Goal: Use online tool/utility: Use online tool/utility

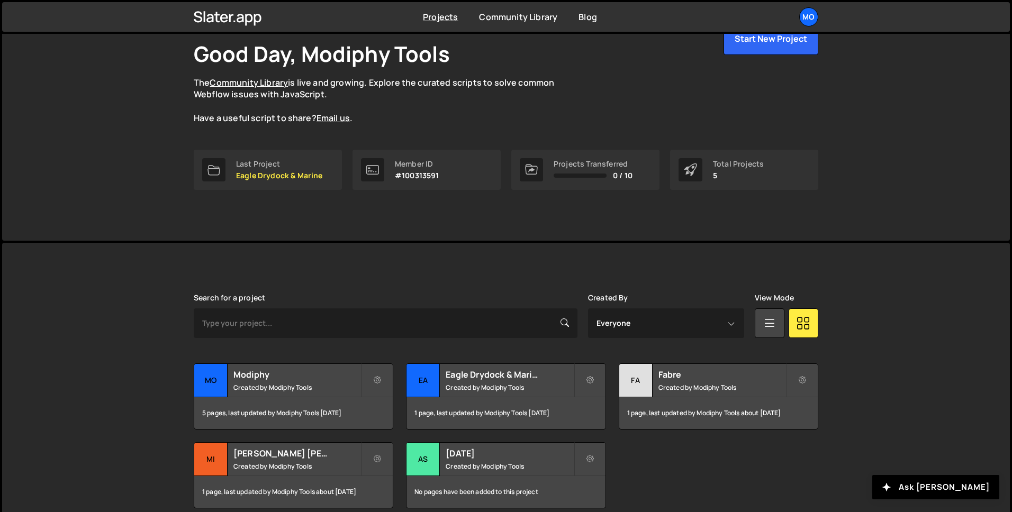
scroll to position [112, 0]
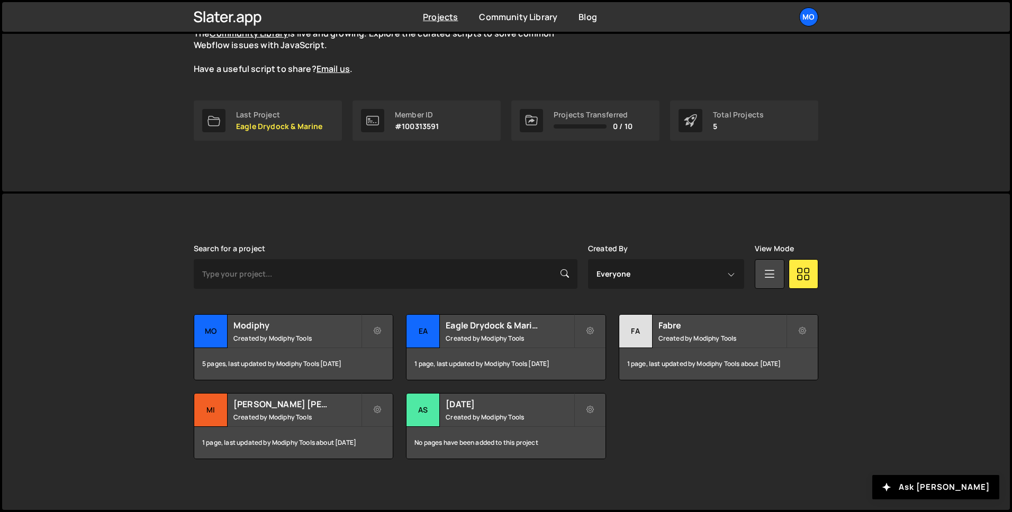
click at [399, 186] on div "Modiphy Good Day, Modiphy Tools The Community Library is live and growing. Expl…" at bounding box center [506, 56] width 656 height 269
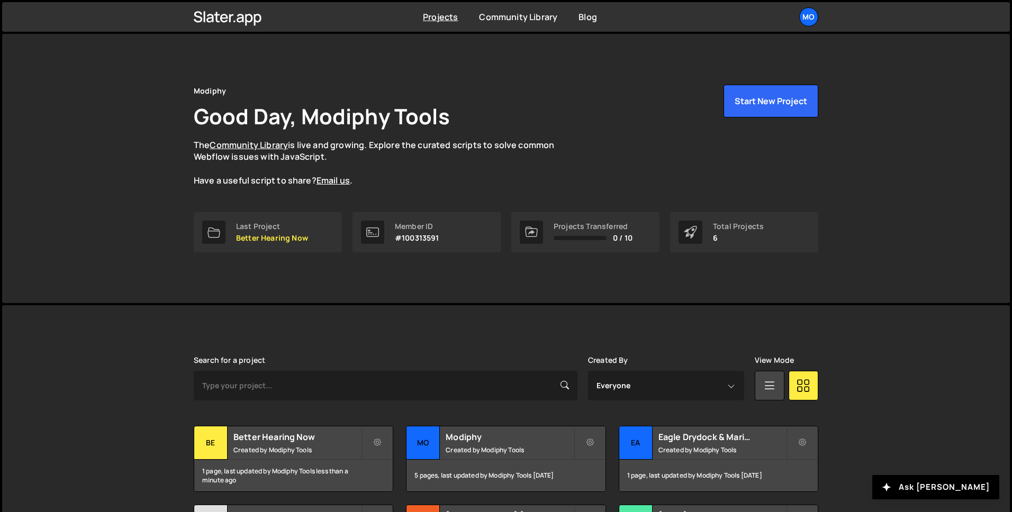
scroll to position [112, 0]
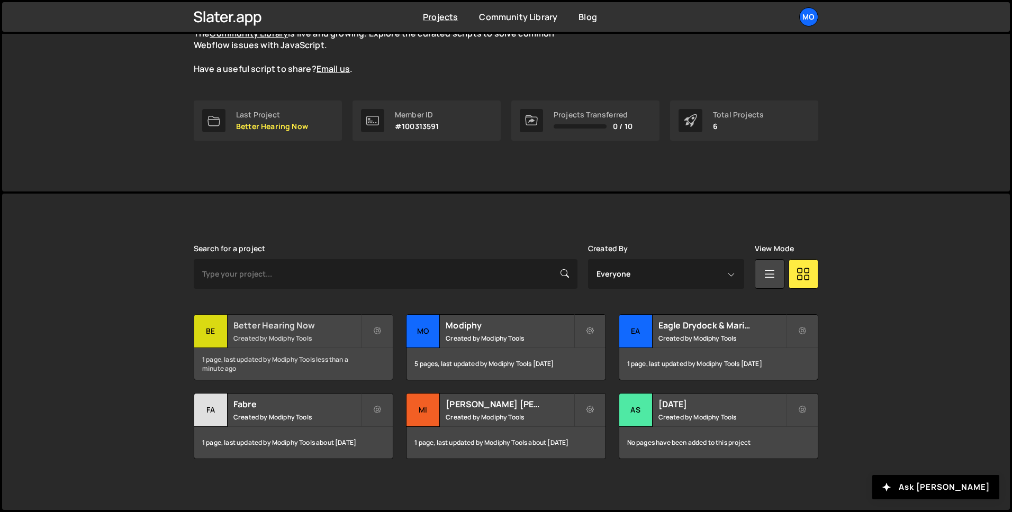
click at [338, 334] on small "Created by Modiphy Tools" at bounding box center [297, 338] width 128 height 9
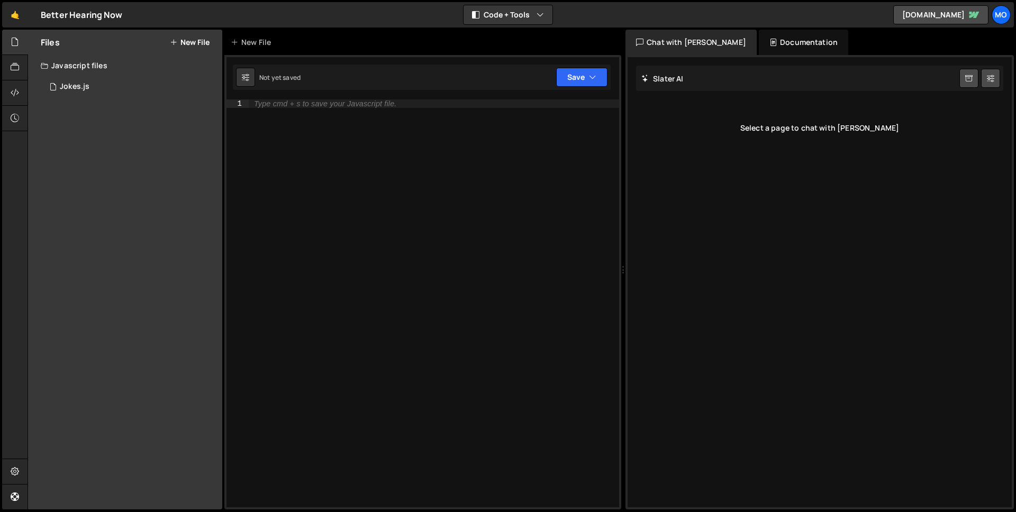
drag, startPoint x: 392, startPoint y: 121, endPoint x: 156, endPoint y: 131, distance: 235.7
click at [380, 123] on div "Type cmd + s to save your Javascript file." at bounding box center [434, 311] width 370 height 425
click at [105, 89] on div "1 Jokes.js 0" at bounding box center [132, 86] width 182 height 21
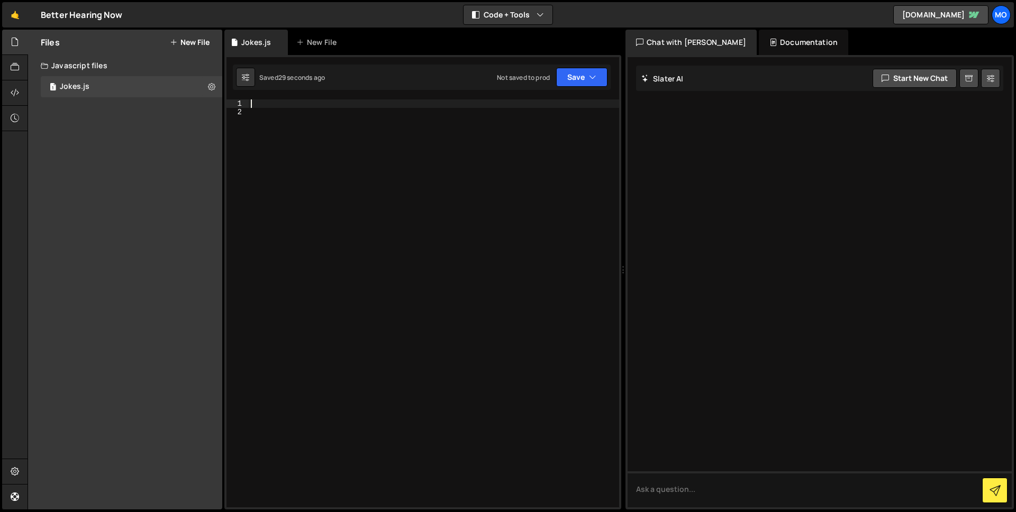
click at [298, 104] on div at bounding box center [434, 311] width 370 height 425
paste textarea
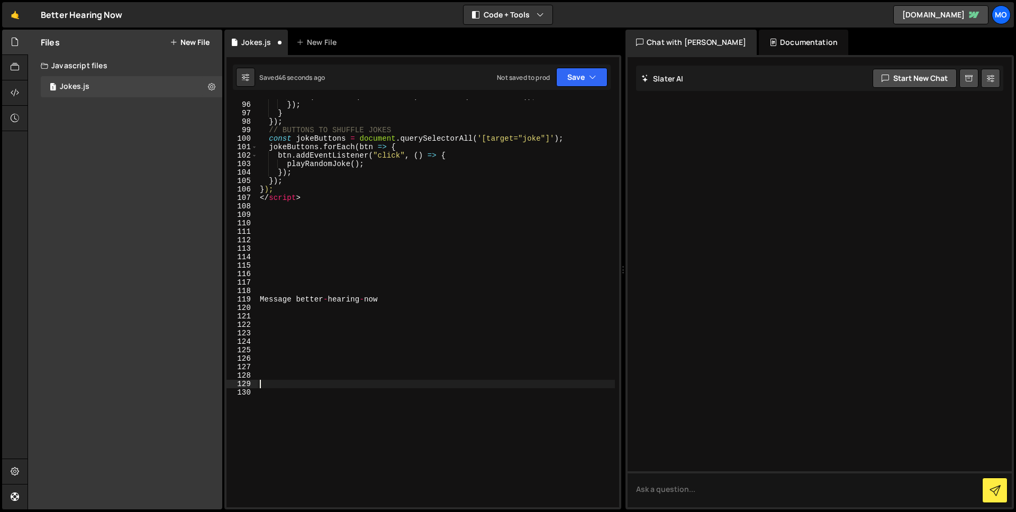
click at [319, 277] on div "if ( currentSequence . cancel ) currentSequence . cancel ( ) ; }) ; } }) ; // B…" at bounding box center [436, 304] width 357 height 425
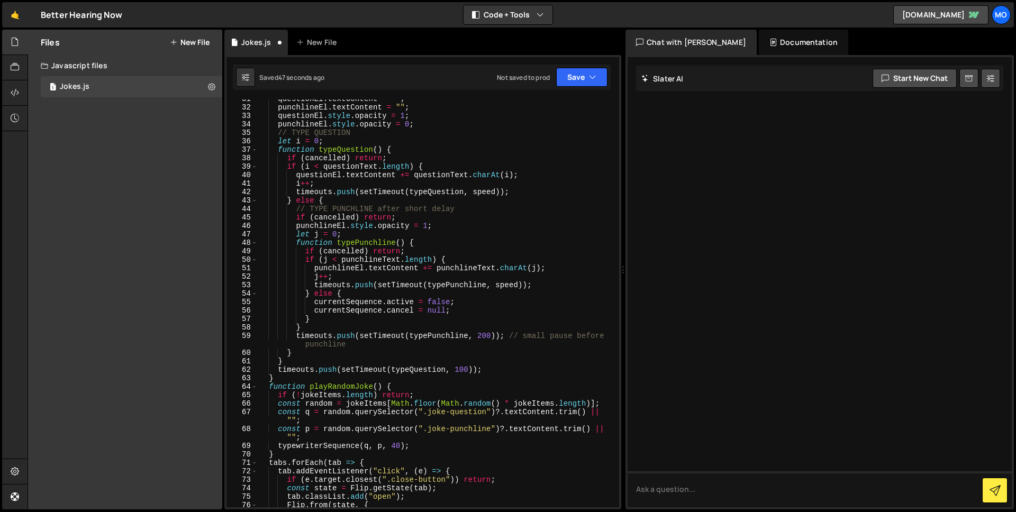
scroll to position [0, 0]
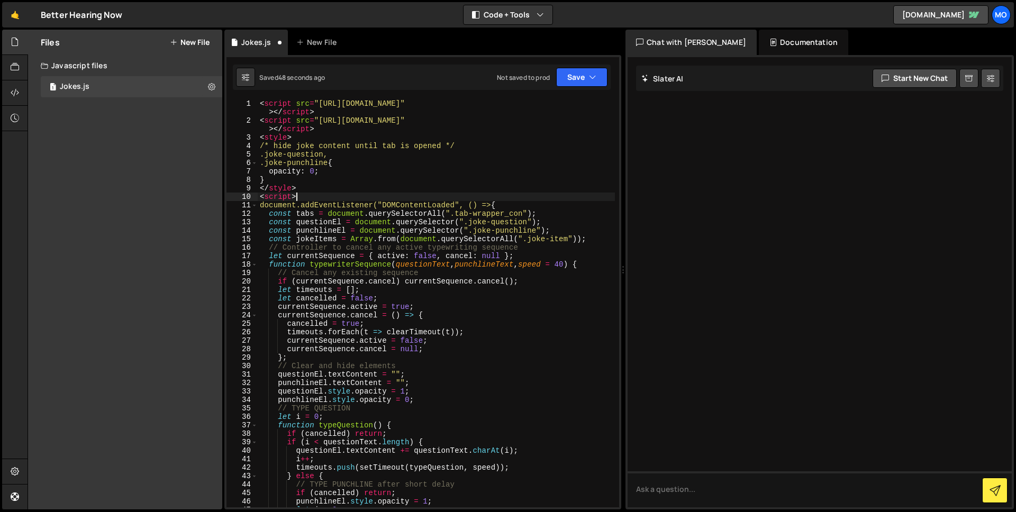
drag, startPoint x: 302, startPoint y: 196, endPoint x: 229, endPoint y: 196, distance: 73.0
click at [229, 196] on div "1 2 3 4 5 6 7 8 9 10 11 12 13 14 15 16 17 18 19 20 21 22 23 24 25 26 27 28 29 3…" at bounding box center [422, 303] width 393 height 408
type textarea "<script>"
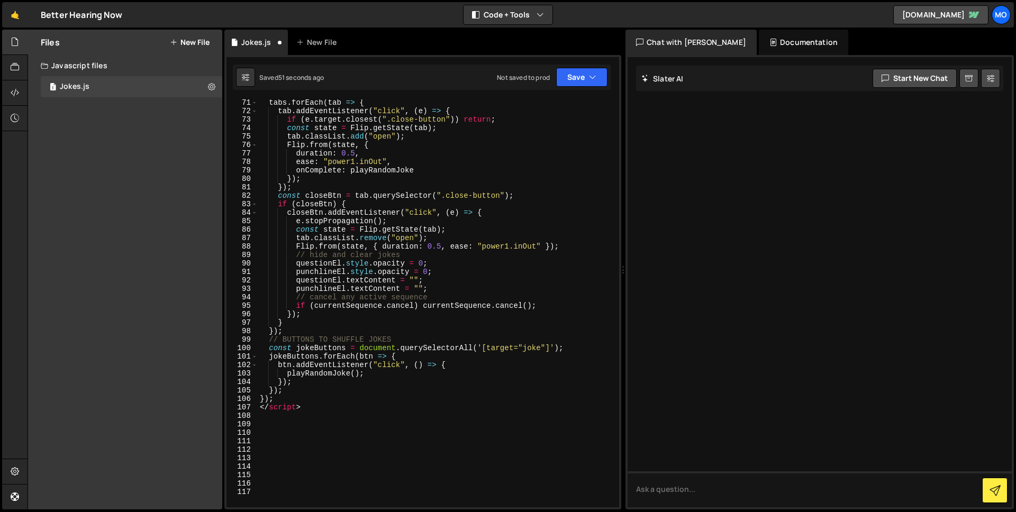
scroll to position [637, 0]
click at [311, 406] on div "tabs . forEach ( tab => { tab . addEventListener ( "click" , ( e ) => { if ( e …" at bounding box center [436, 310] width 357 height 425
type textarea "</script>"
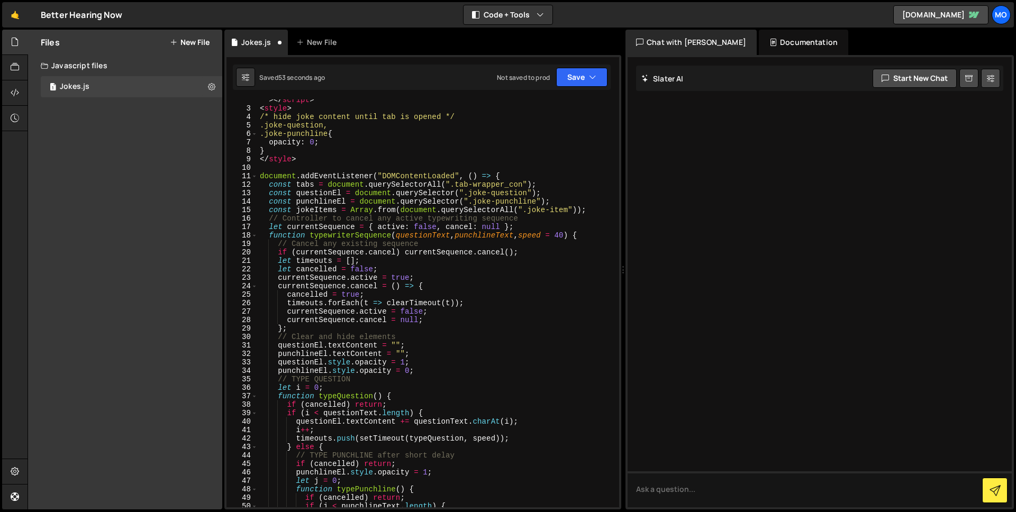
scroll to position [0, 0]
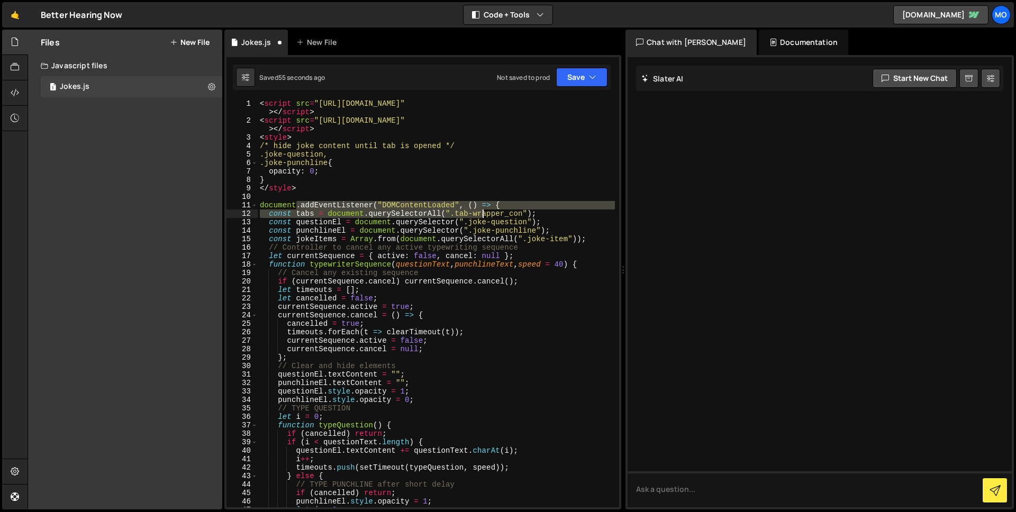
drag, startPoint x: 296, startPoint y: 208, endPoint x: 484, endPoint y: 210, distance: 187.3
click at [484, 210] on div "< script src = "https://cdnjs.cloudflare.com/ajax/libs/gsap/3.12.5/gsap.min.js"…" at bounding box center [436, 315] width 357 height 433
click at [501, 204] on div "< script src = "https://cdnjs.cloudflare.com/ajax/libs/gsap/3.12.5/gsap.min.js"…" at bounding box center [436, 303] width 357 height 408
type textarea "document.addEventListener("DOMContentLoaded", () => {"
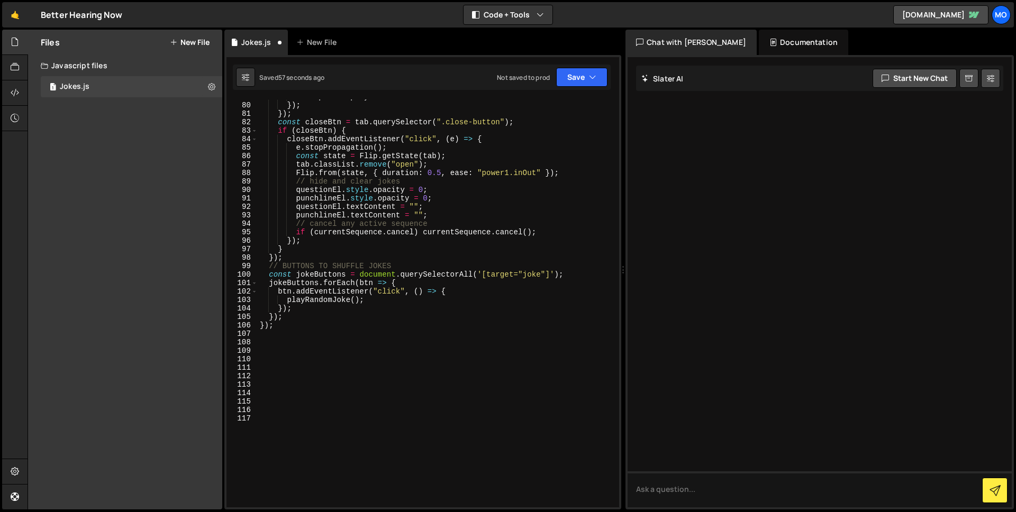
scroll to position [710, 0]
click at [334, 322] on div "onComplete : playRandomJoke }) ; }) ; const closeBtn = tab . querySelector ( ".…" at bounding box center [436, 305] width 357 height 425
type textarea "});"
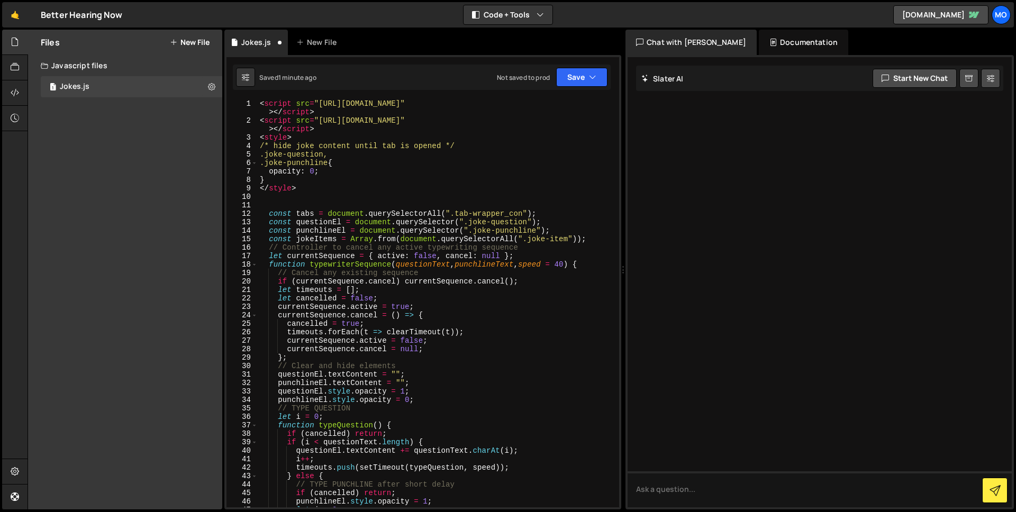
scroll to position [0, 0]
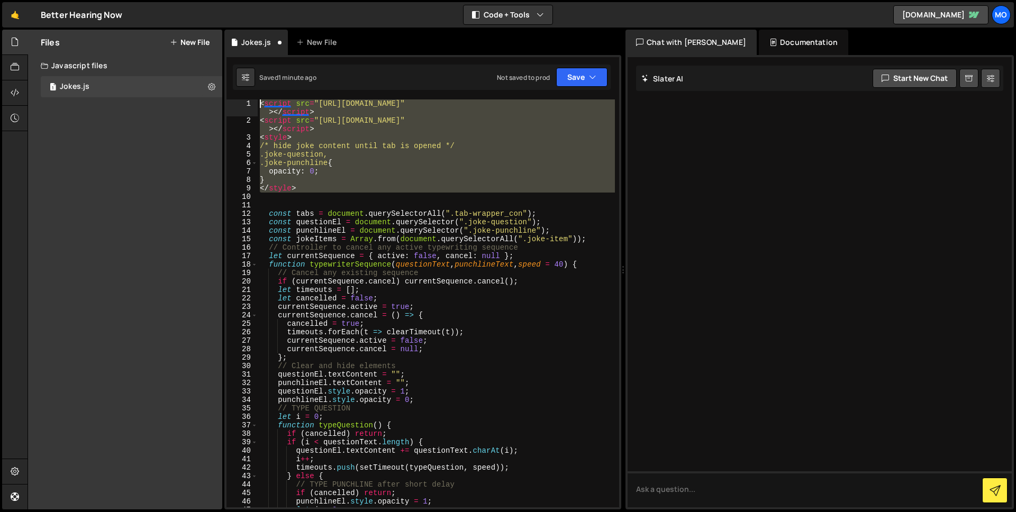
drag, startPoint x: 310, startPoint y: 193, endPoint x: 261, endPoint y: 101, distance: 103.9
click at [261, 101] on div "< script src = "https://cdnjs.cloudflare.com/ajax/libs/gsap/3.12.5/gsap.min.js"…" at bounding box center [436, 315] width 357 height 433
type textarea "<script src="https://cdnjs.cloudflare.com/ajax/libs/gsap/3.12.5/gsap.min.js"></…"
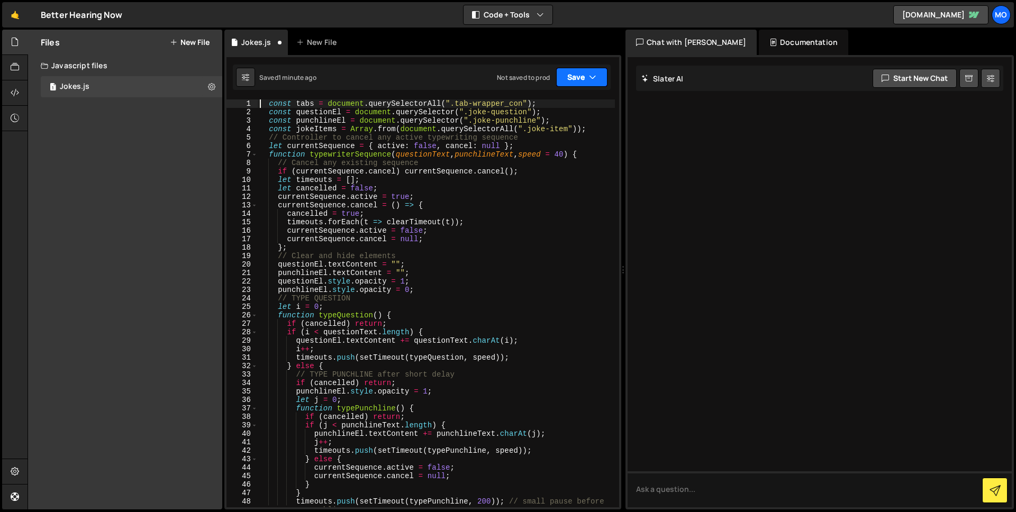
click at [589, 80] on icon "button" at bounding box center [592, 77] width 7 height 11
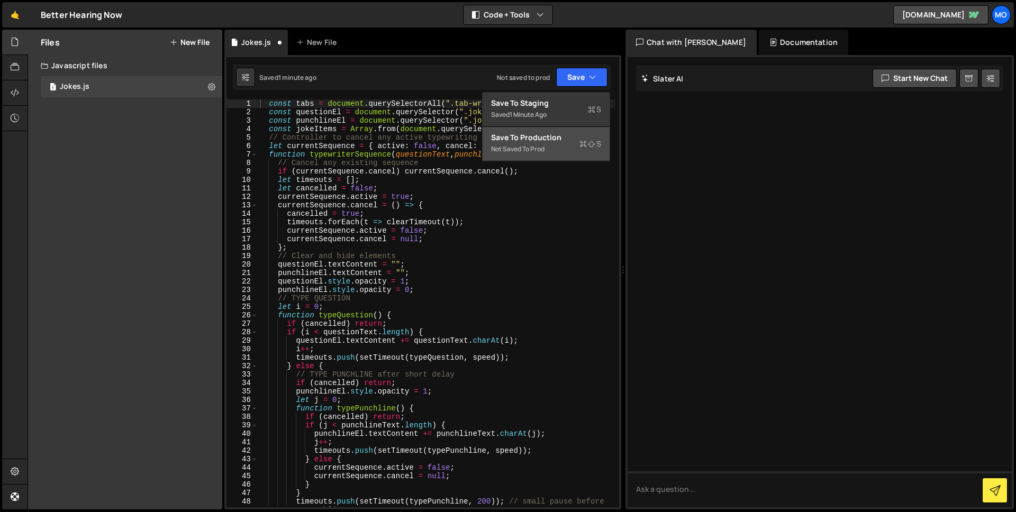
click at [573, 146] on div "Not saved to prod" at bounding box center [546, 149] width 110 height 13
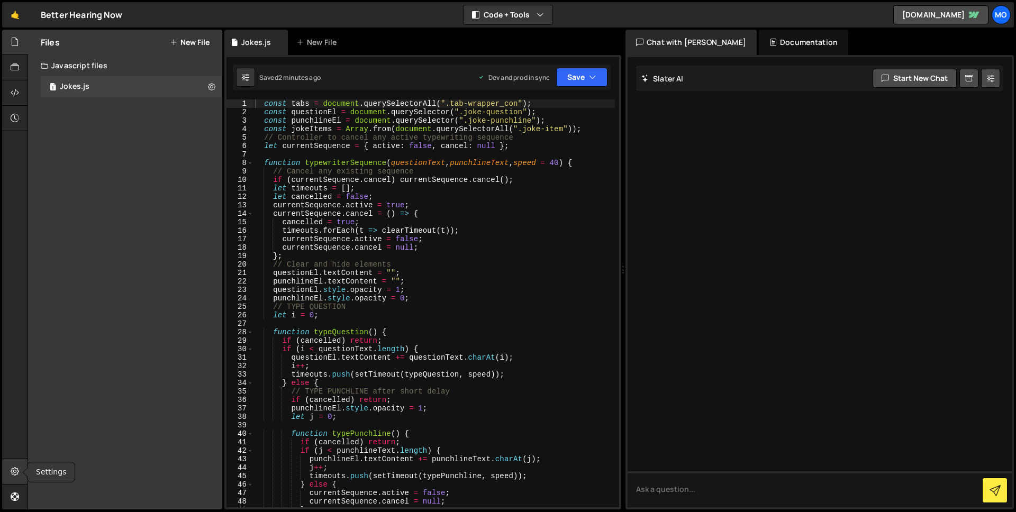
click at [17, 469] on icon at bounding box center [15, 472] width 8 height 12
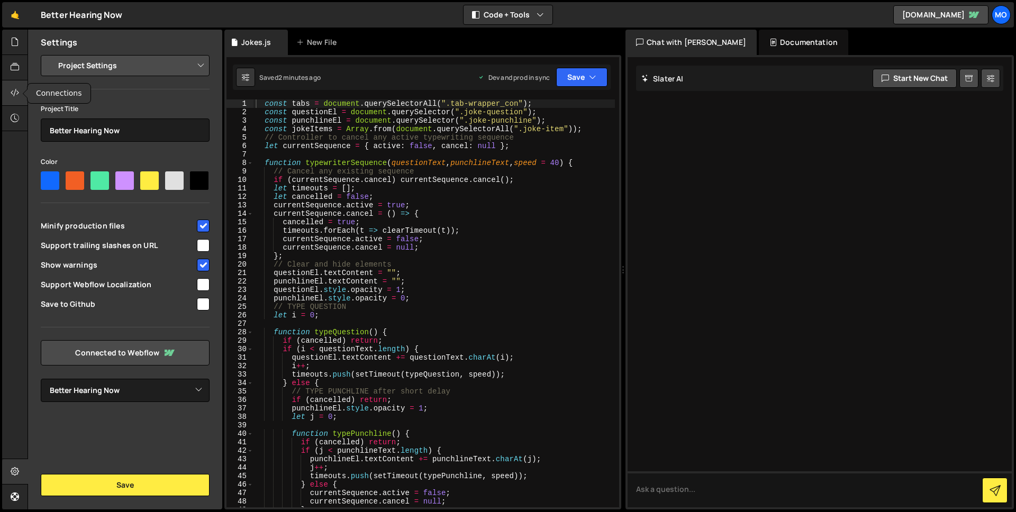
click at [12, 90] on icon at bounding box center [15, 93] width 8 height 12
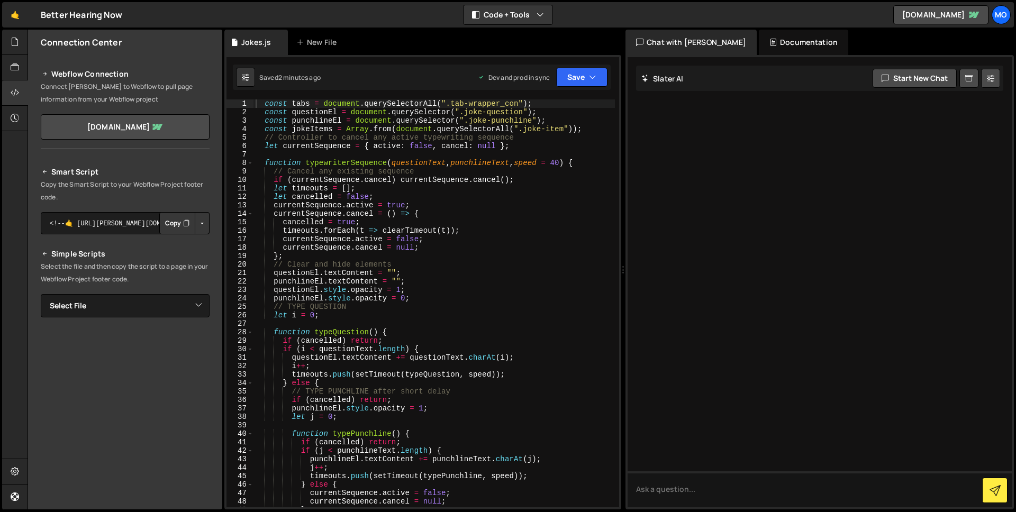
click at [176, 223] on button "Copy" at bounding box center [177, 223] width 36 height 22
click at [501, 302] on div "const tabs = document . querySelectorAll ( ".tab-wrapper_con" ) ; const questio…" at bounding box center [433, 311] width 361 height 425
click at [380, 142] on div "const tabs = document . querySelectorAll ( ".tab-wrapper_con" ) ; const questio…" at bounding box center [433, 311] width 361 height 425
click at [347, 176] on div "const tabs = document . querySelectorAll ( ".tab-wrapper_con" ) ; const questio…" at bounding box center [433, 311] width 361 height 425
click at [363, 254] on div "const tabs = document . querySelectorAll ( ".tab-wrapper_con" ) ; const questio…" at bounding box center [433, 311] width 361 height 425
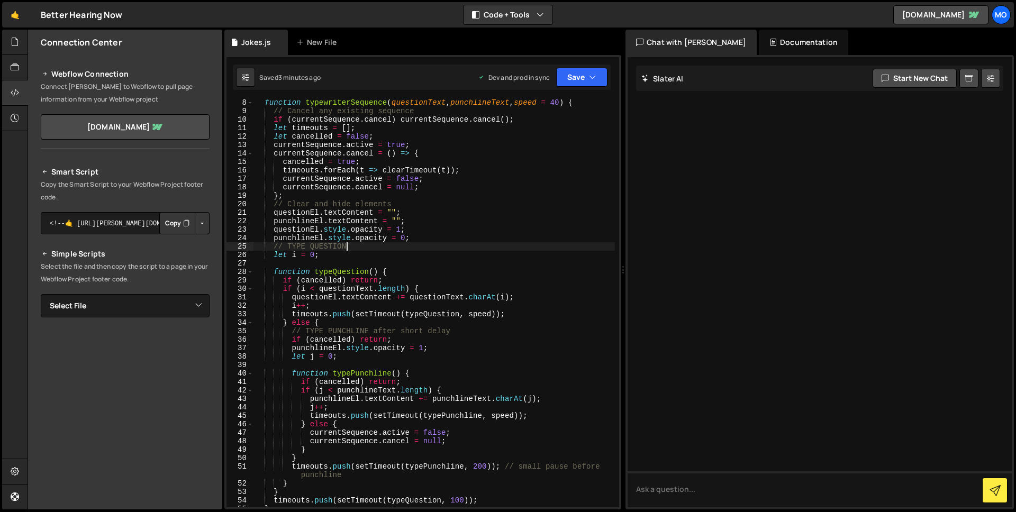
click at [359, 250] on div "function typewriterSequence ( questionText , punchlineText , speed = 40 ) { // …" at bounding box center [433, 310] width 361 height 425
type textarea "// TYPE QUESTION"
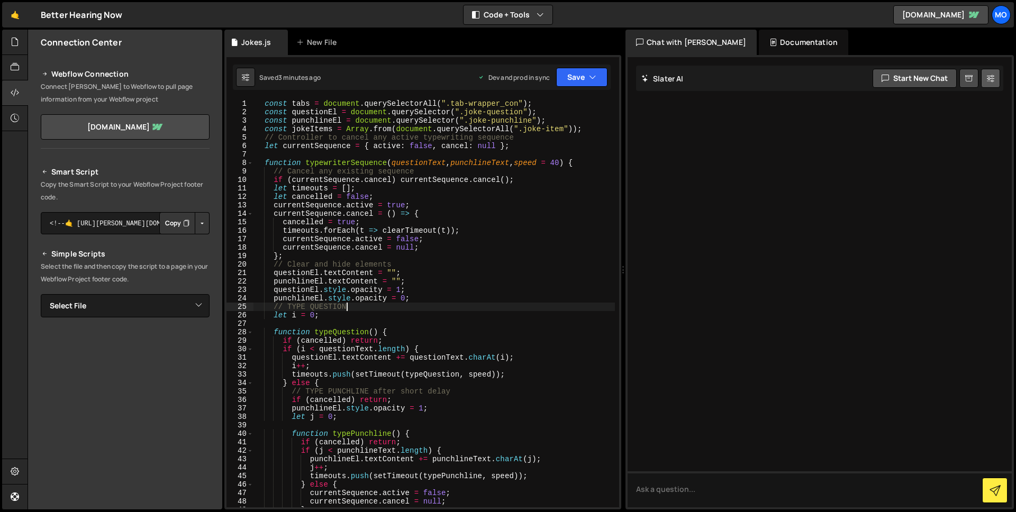
click at [996, 78] on button at bounding box center [990, 78] width 19 height 19
select select "chat"
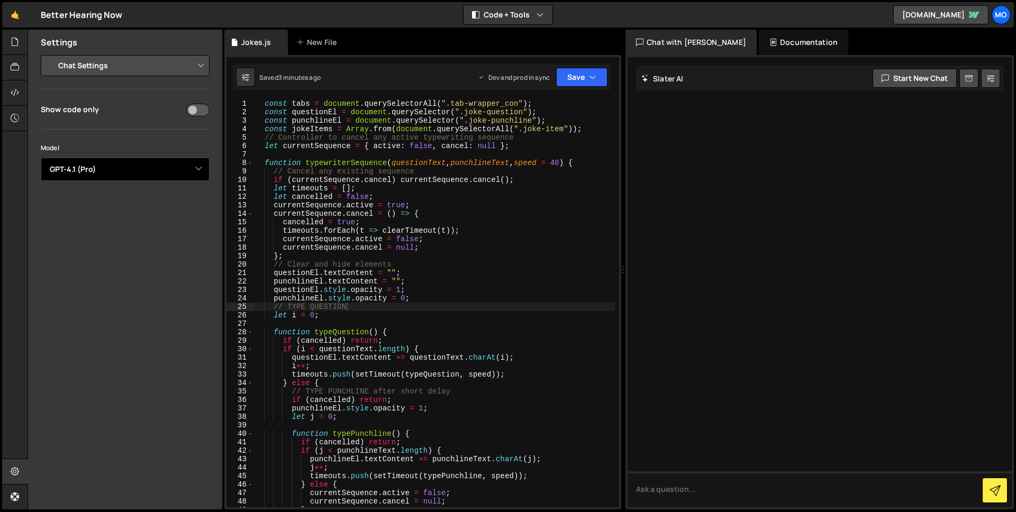
click at [146, 171] on select "Select Model GPT-3.5 GPT-4o mini GPT-4o (Pro) GPT-4.1 (Pro)" at bounding box center [125, 169] width 169 height 23
type textarea "};"
click at [488, 259] on div "const tabs = document . querySelectorAll ( ".tab-wrapper_con" ) ; const questio…" at bounding box center [433, 311] width 361 height 425
click at [675, 484] on textarea at bounding box center [820, 489] width 384 height 36
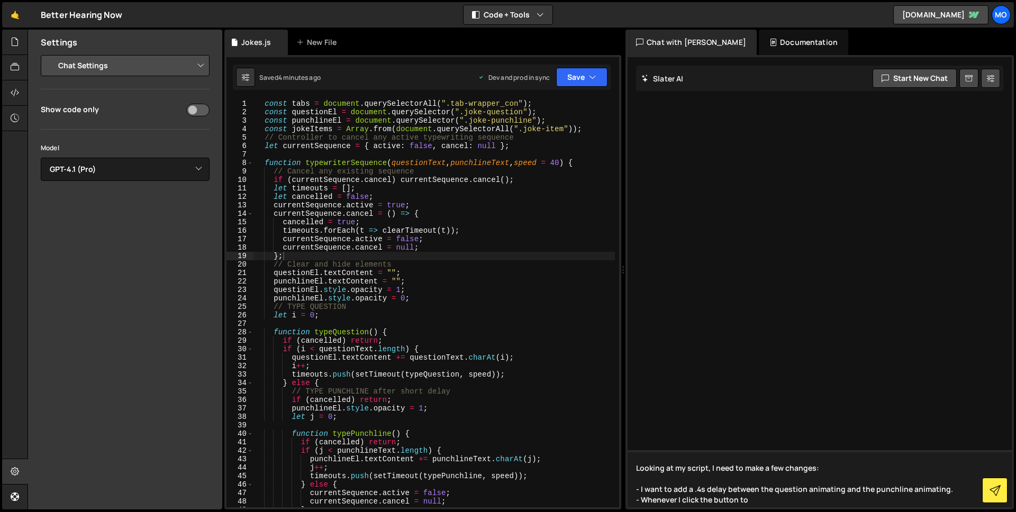
type textarea "Looking at my script, I need to make a few changes: - I want to add a .4s delay…"
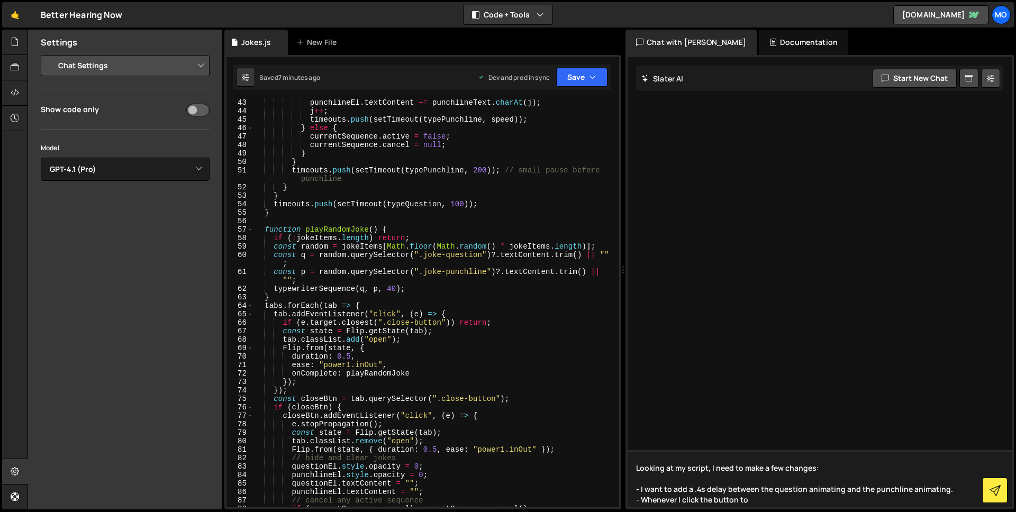
scroll to position [411, 0]
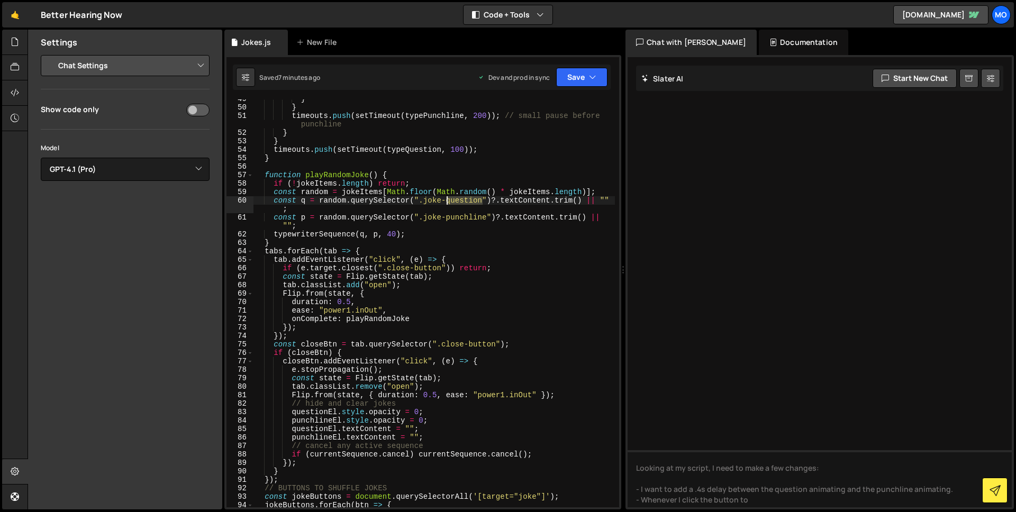
drag, startPoint x: 483, startPoint y: 202, endPoint x: 422, endPoint y: 203, distance: 60.9
click at [422, 203] on div "} } timeouts . push ( setTimeout ( typePunchline , 200 )) ; // small pause befo…" at bounding box center [433, 307] width 361 height 425
click at [415, 229] on div "} } timeouts . push ( setTimeout ( typePunchline , 200 )) ; // small pause befo…" at bounding box center [433, 307] width 361 height 425
type textarea "const p = random.querySelector(".joke-punchline")?.textContent.trim() || "";"
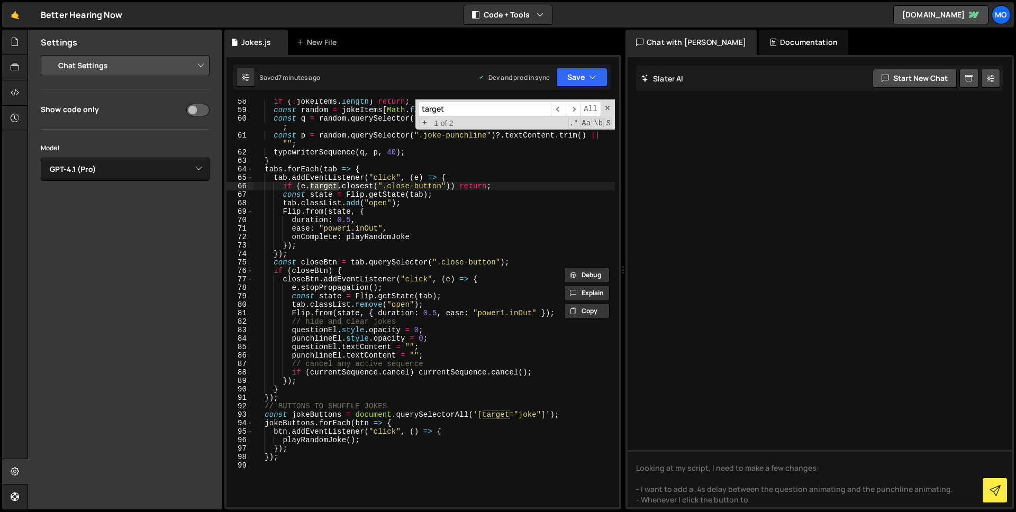
scroll to position [501, 0]
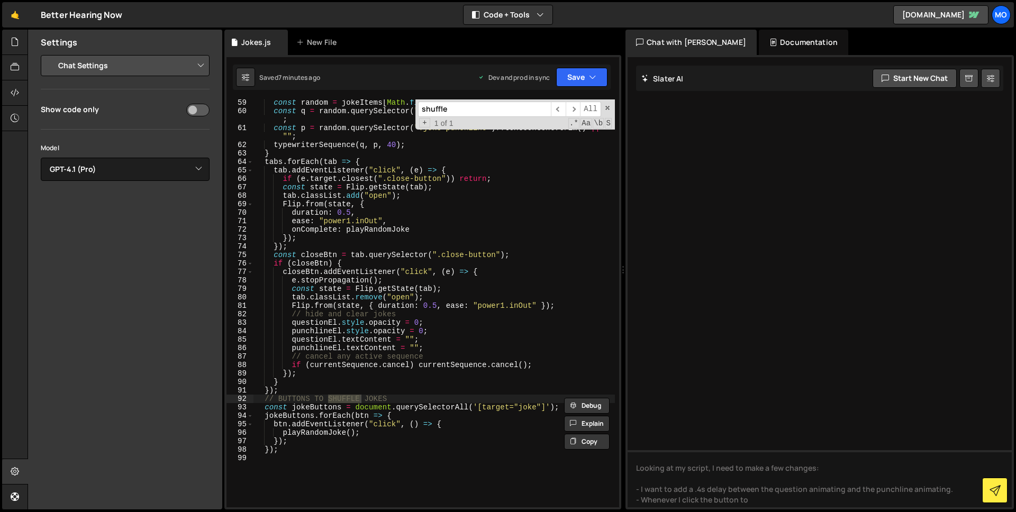
type input "shuffle"
drag, startPoint x: 546, startPoint y: 406, endPoint x: 480, endPoint y: 409, distance: 65.7
click at [480, 409] on div "const random = jokeItems [ Math . floor ( Math . random ( ) * jokeItems . lengt…" at bounding box center [433, 310] width 361 height 425
paste textarea "joke_button"
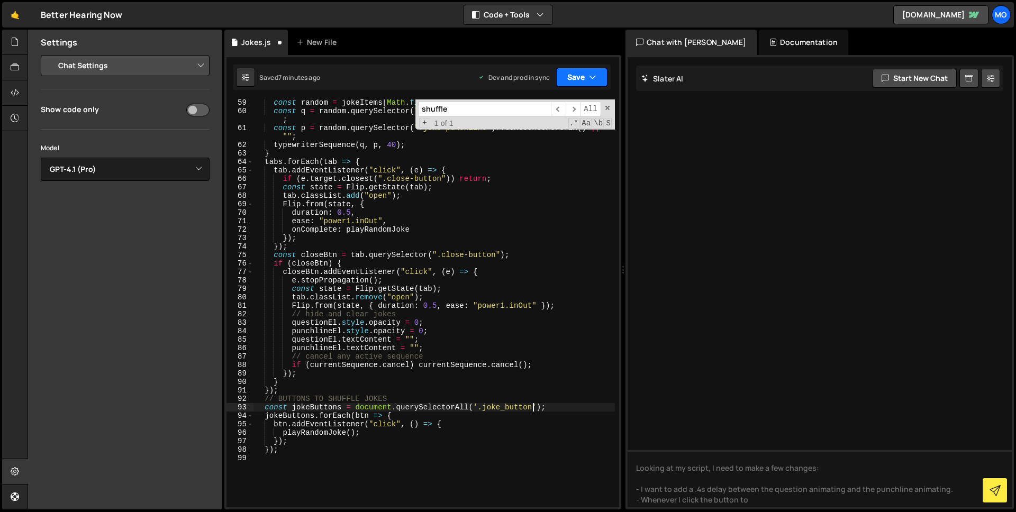
click at [572, 79] on button "Save" at bounding box center [581, 77] width 51 height 19
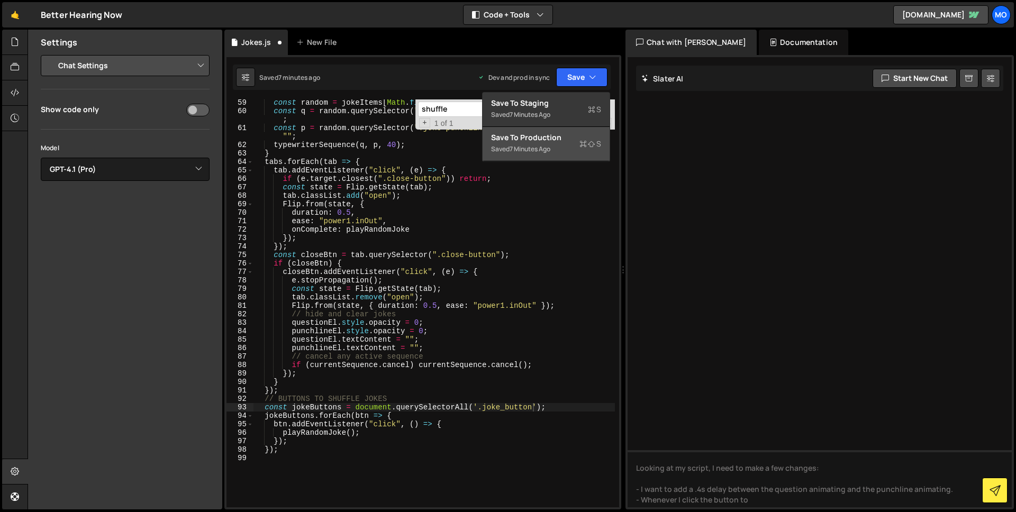
click at [561, 149] on div "Saved 7 minutes ago" at bounding box center [546, 149] width 110 height 13
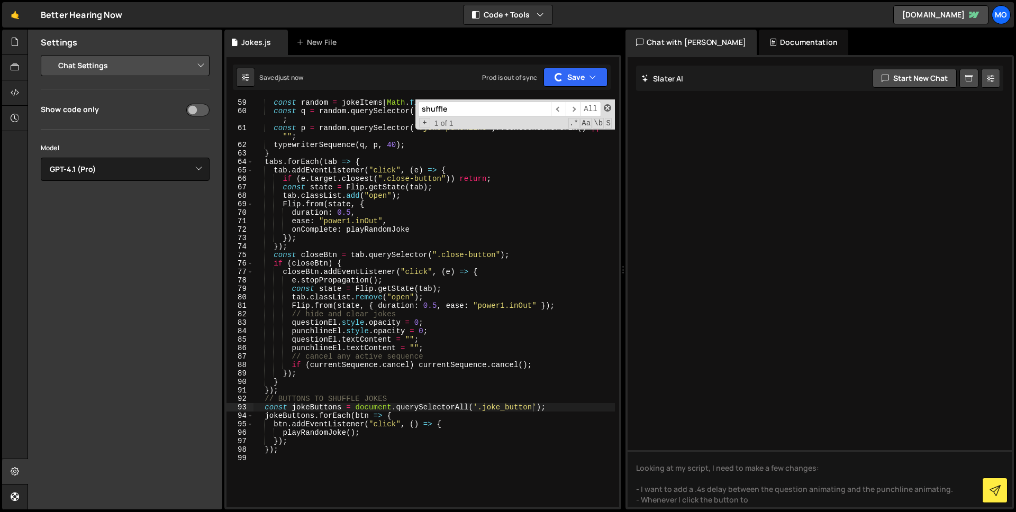
click at [610, 104] on span at bounding box center [607, 107] width 7 height 7
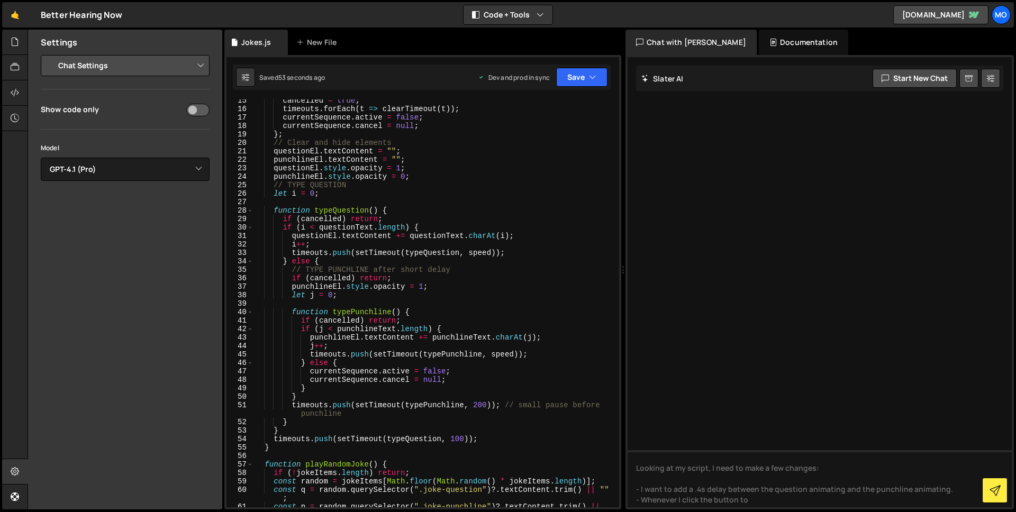
scroll to position [0, 0]
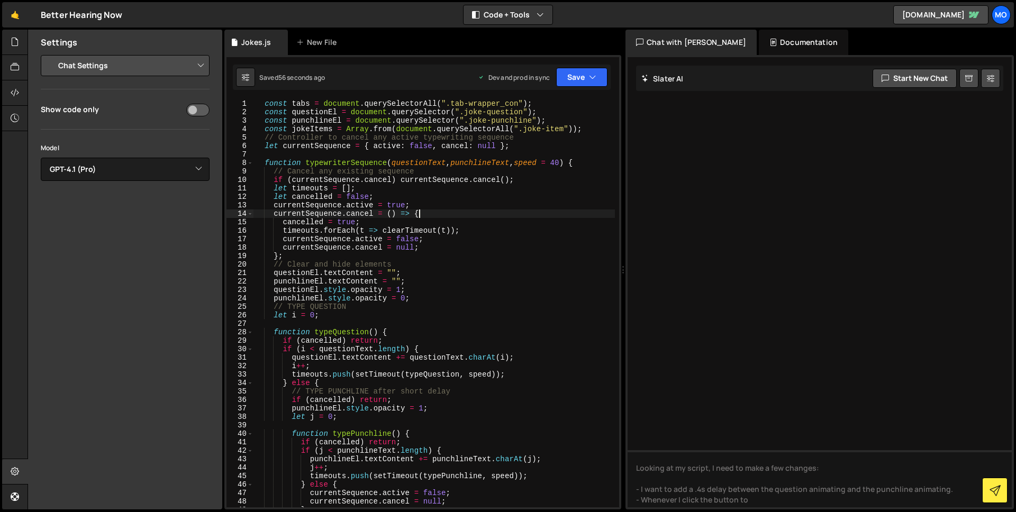
click at [468, 216] on div "const tabs = document . querySelectorAll ( ".tab-wrapper_con" ) ; const questio…" at bounding box center [433, 311] width 361 height 425
type textarea "currentSequence.cancel = () => {"
click at [450, 154] on div "const tabs = document . querySelectorAll ( ".tab-wrapper_con" ) ; const questio…" at bounding box center [433, 311] width 361 height 425
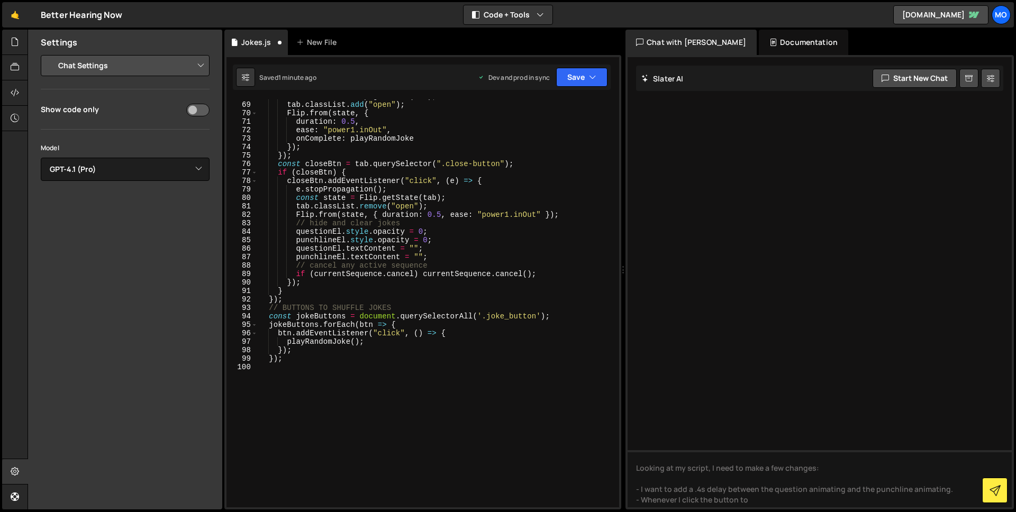
scroll to position [598, 0]
click at [386, 295] on div "const state = Flip . getState ( tab ) ; tab . classList . add ( "open" ) ; Flip…" at bounding box center [436, 306] width 357 height 425
type textarea "}"
click at [367, 301] on div "const state = Flip . getState ( tab ) ; tab . classList . add ( "open" ) ; Flip…" at bounding box center [436, 306] width 357 height 425
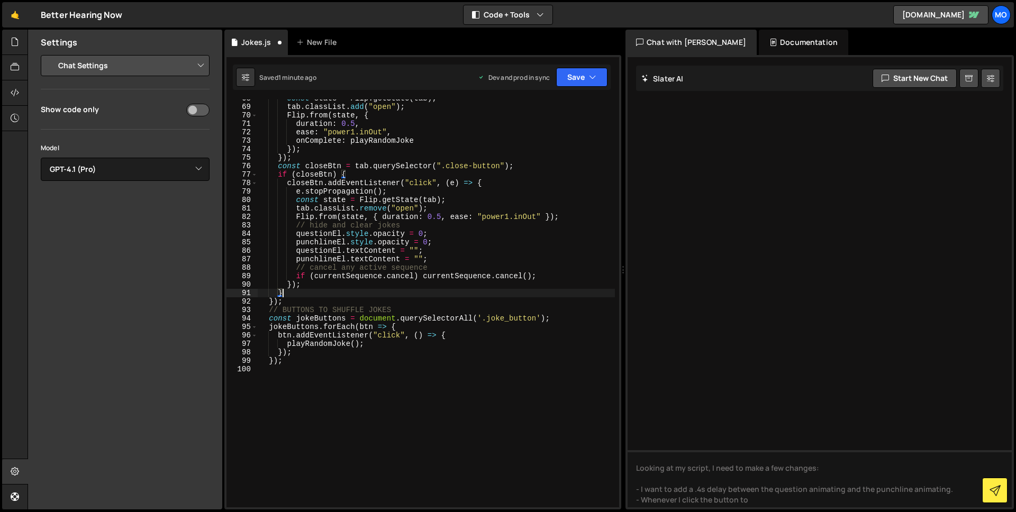
type textarea "});"
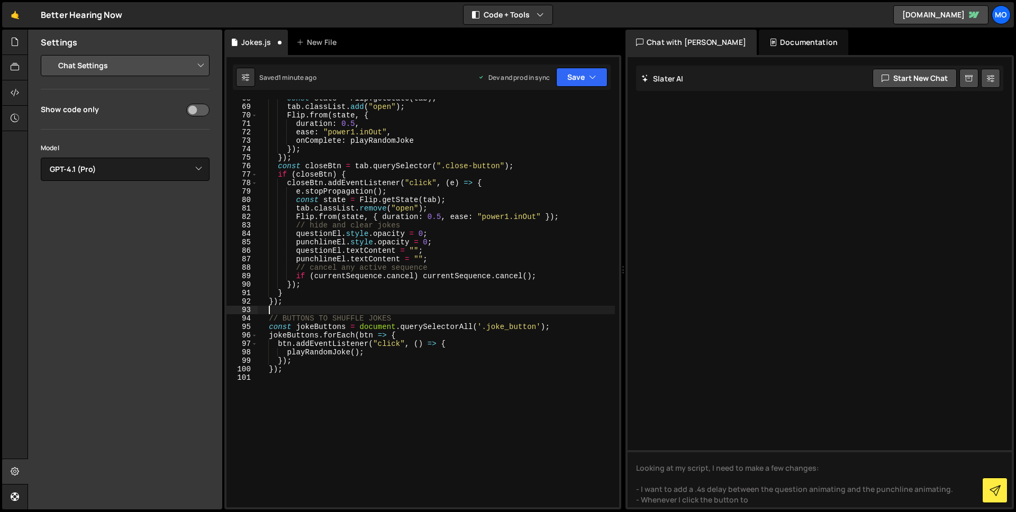
scroll to position [0, 0]
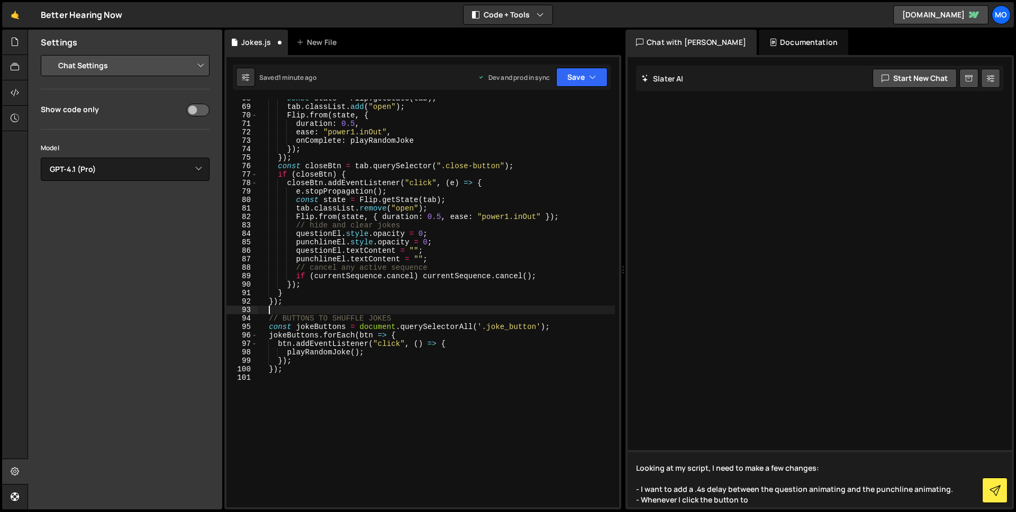
click at [808, 461] on textarea "Looking at my script, I need to make a few changes: - I want to add a .4s delay…" at bounding box center [820, 478] width 384 height 57
click at [776, 501] on textarea "Looking at my script, I need to make a few changes: - I want to add a .4s delay…" at bounding box center [820, 478] width 384 height 57
type textarea "Looking at my script, I need to make a few changes: - I want to add a .4s delay…"
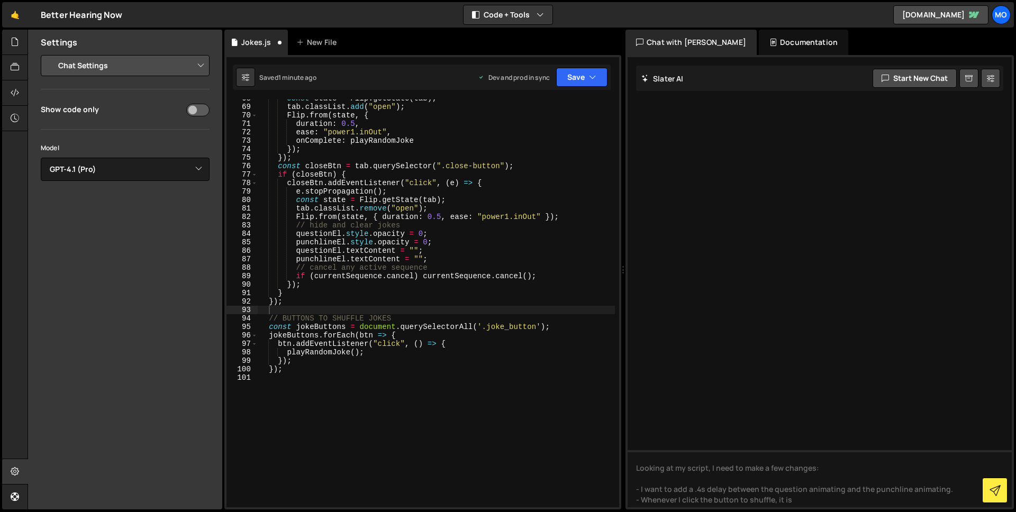
type textarea "questionEl.style.opacity = 0;"
drag, startPoint x: 347, startPoint y: 234, endPoint x: 405, endPoint y: 234, distance: 58.2
click at [405, 234] on div "const state = Flip . getState ( tab ) ; tab . classList . add ( "open" ) ; Flip…" at bounding box center [436, 306] width 357 height 425
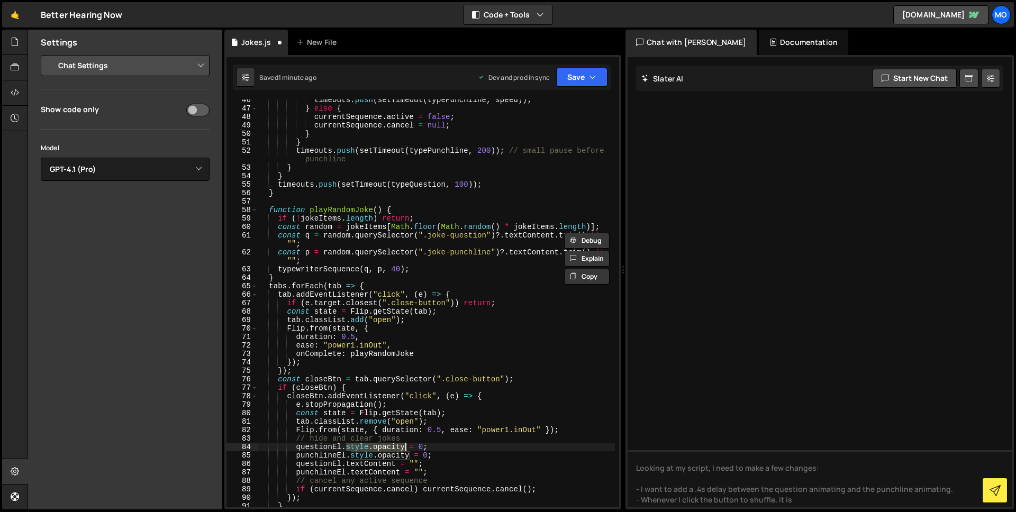
scroll to position [390, 0]
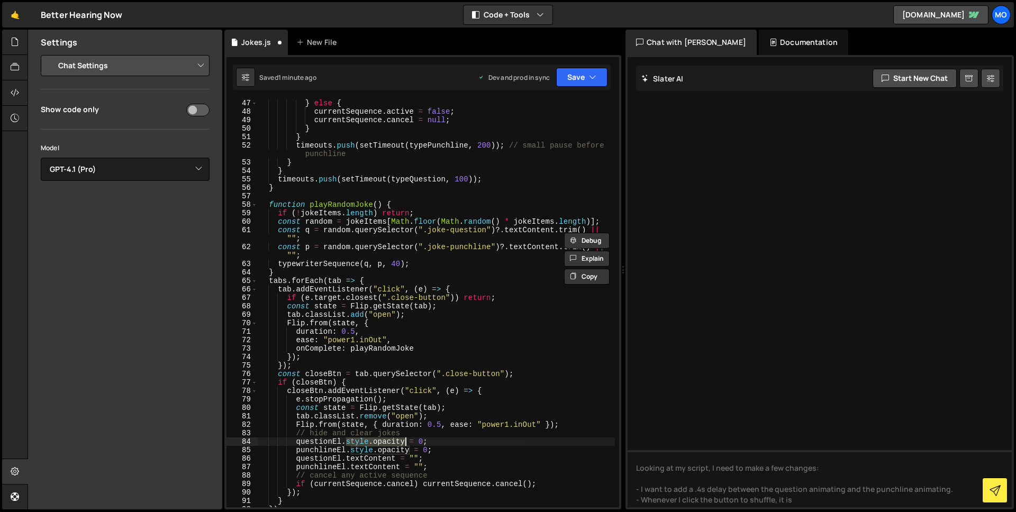
click at [347, 439] on div "} else { currentSequence . active = false ; currentSequence . cancel = null ; }…" at bounding box center [436, 303] width 357 height 408
drag, startPoint x: 407, startPoint y: 442, endPoint x: 329, endPoint y: 440, distance: 78.3
click at [329, 441] on div "} else { currentSequence . active = false ; currentSequence . cancel = null ; }…" at bounding box center [436, 311] width 357 height 425
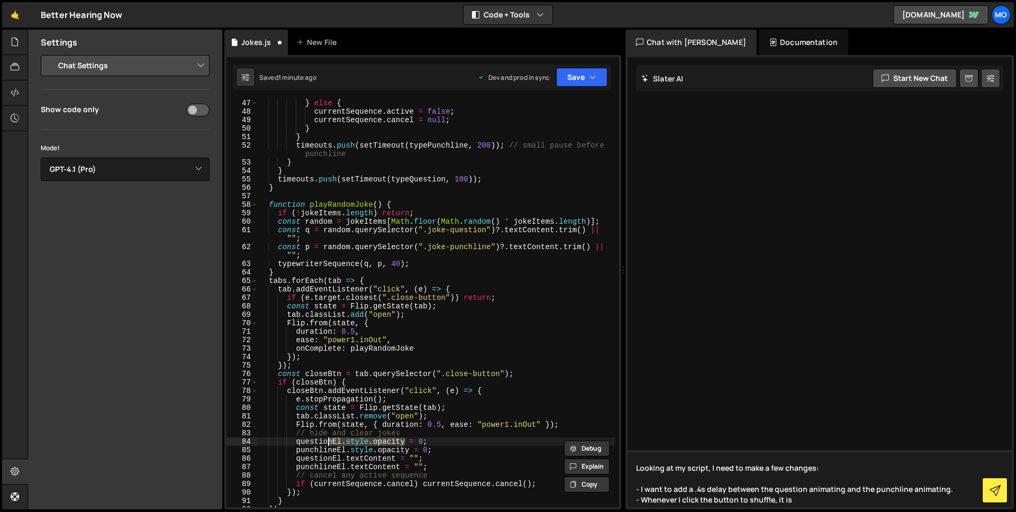
click at [756, 467] on textarea "Looking at my script, I need to make a few changes: - I want to add a .4s delay…" at bounding box center [820, 478] width 384 height 57
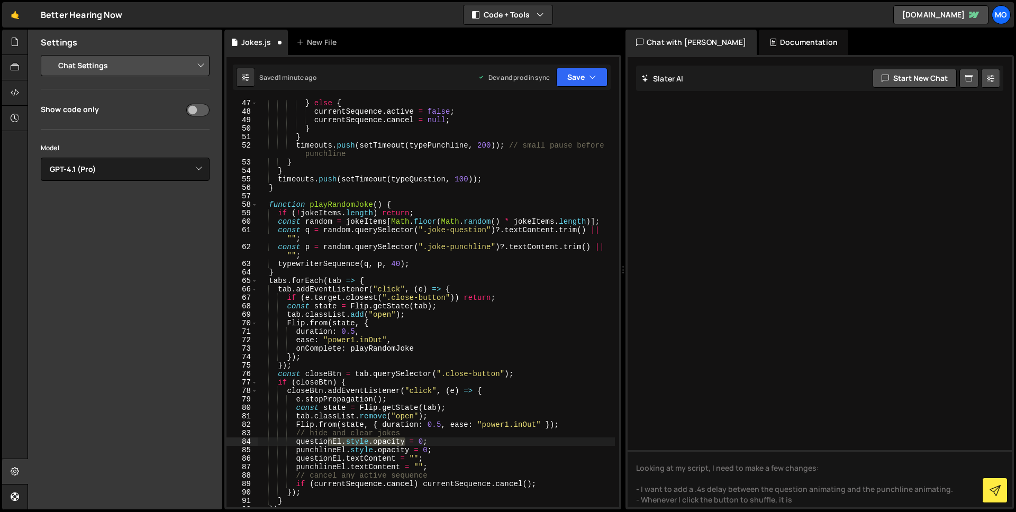
click at [818, 508] on div "Slater AI Start new chat Select a page to chat with Slater Looking at my script…" at bounding box center [819, 282] width 388 height 455
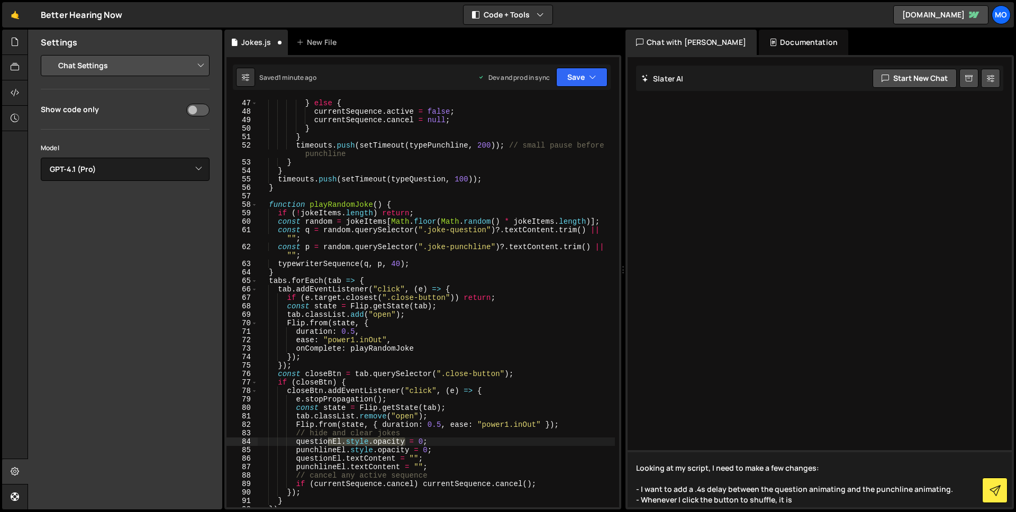
click at [793, 493] on textarea "Looking at my script, I need to make a few changes: - I want to add a .4s delay…" at bounding box center [820, 478] width 384 height 57
click at [797, 500] on textarea "Looking at my script, I need to make a few changes: - I want to add a .4s delay…" at bounding box center [820, 478] width 384 height 57
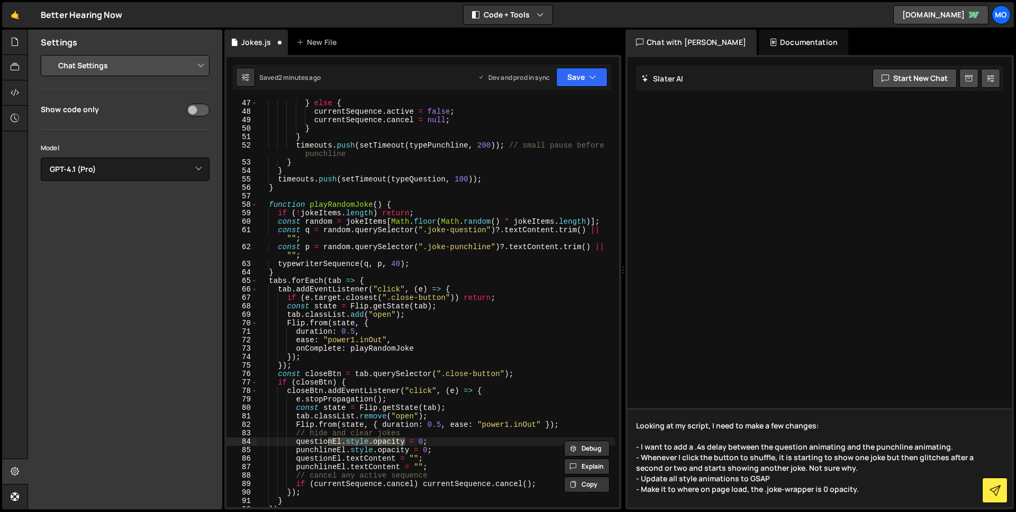
type textarea "Looking at my script, I need to make a few changes: - I want to add a .4s delay…"
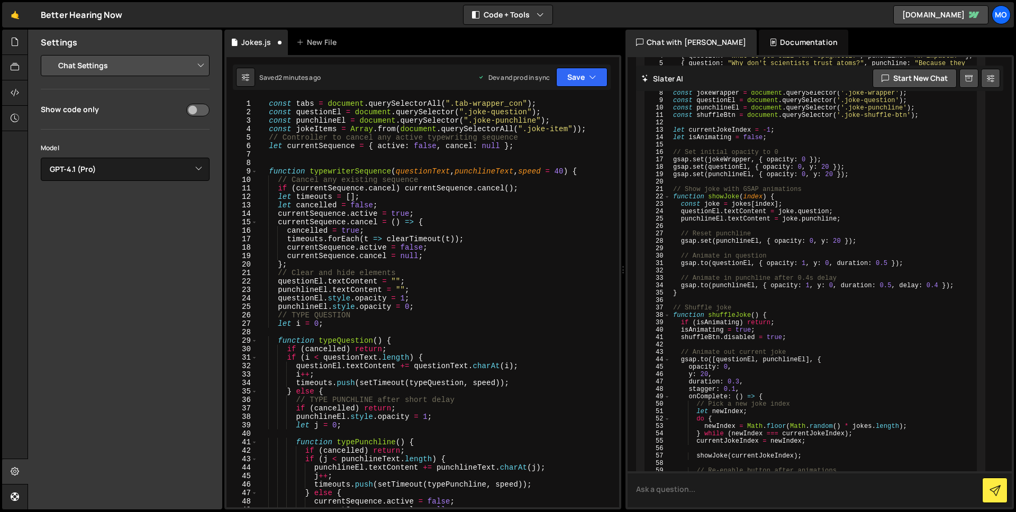
scroll to position [341, 0]
click at [443, 177] on div "const tabs = document . querySelectorAll ( ".tab-wrapper_con" ) ; const questio…" at bounding box center [436, 311] width 357 height 425
click at [446, 221] on div "const tabs = document . querySelectorAll ( ".tab-wrapper_con" ) ; const questio…" at bounding box center [436, 311] width 357 height 425
type textarea "currentSequence.cancel = () => {"
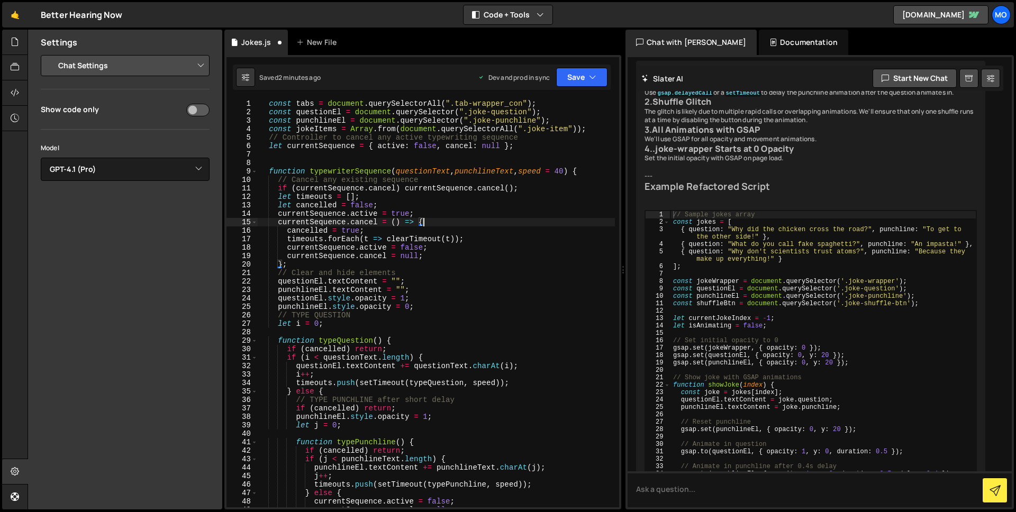
scroll to position [0, 0]
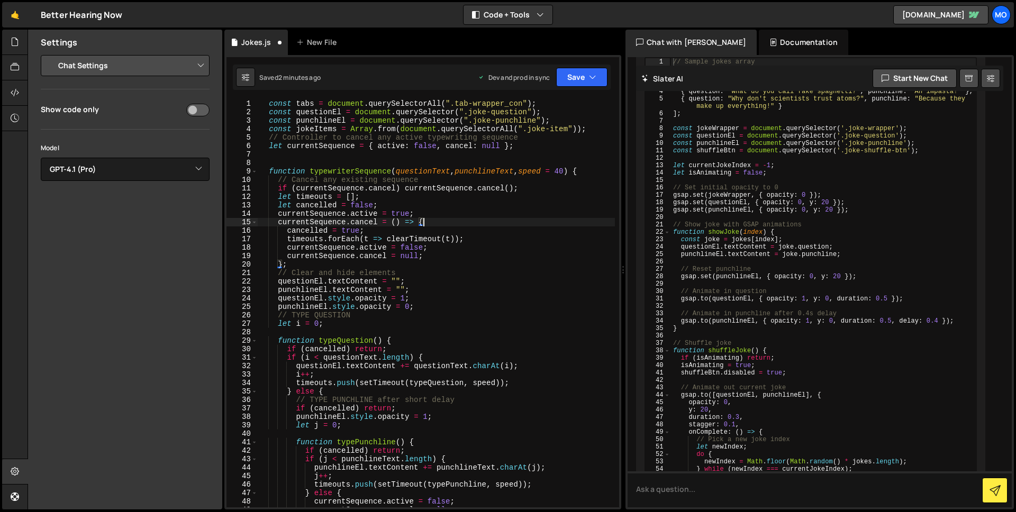
type textarea "let isAnimating = false;"
click at [814, 255] on div "// Sample jokes array const jokes = [ { question : "Why did the chicken cross t…" at bounding box center [823, 350] width 306 height 585
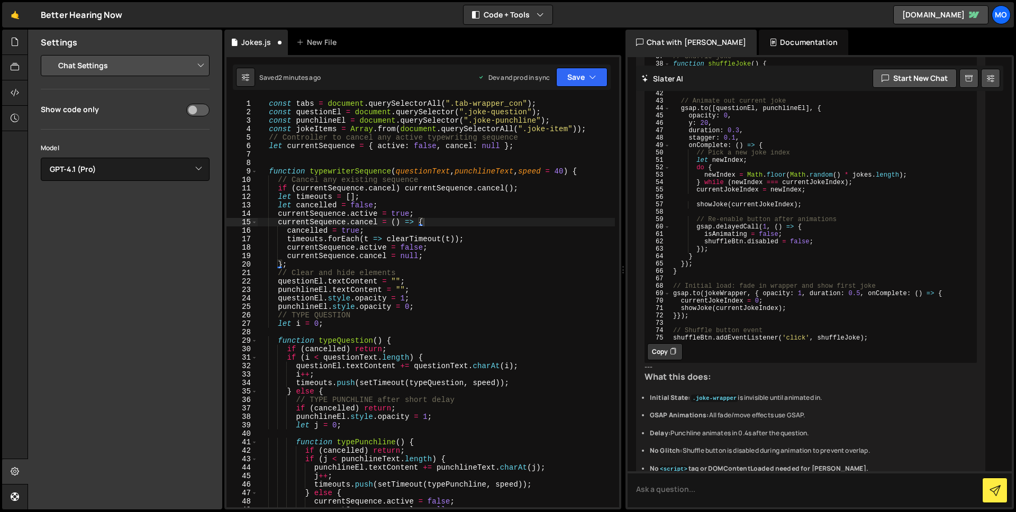
scroll to position [748, 0]
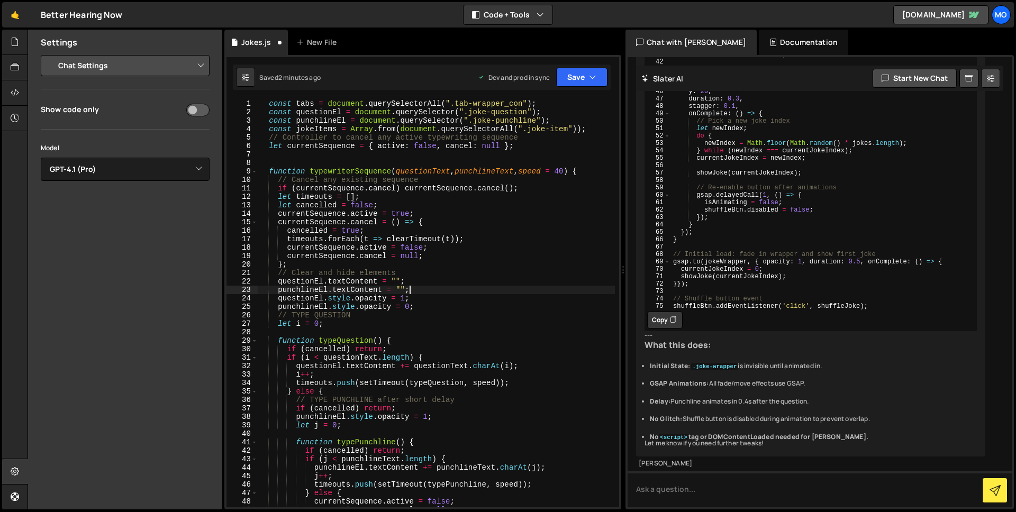
click at [563, 289] on div "const tabs = document . querySelectorAll ( ".tab-wrapper_con" ) ; const questio…" at bounding box center [436, 311] width 357 height 425
click at [493, 320] on div "const tabs = document . querySelectorAll ( ".tab-wrapper_con" ) ; const questio…" at bounding box center [436, 311] width 357 height 425
type textarea "let i = 0;"
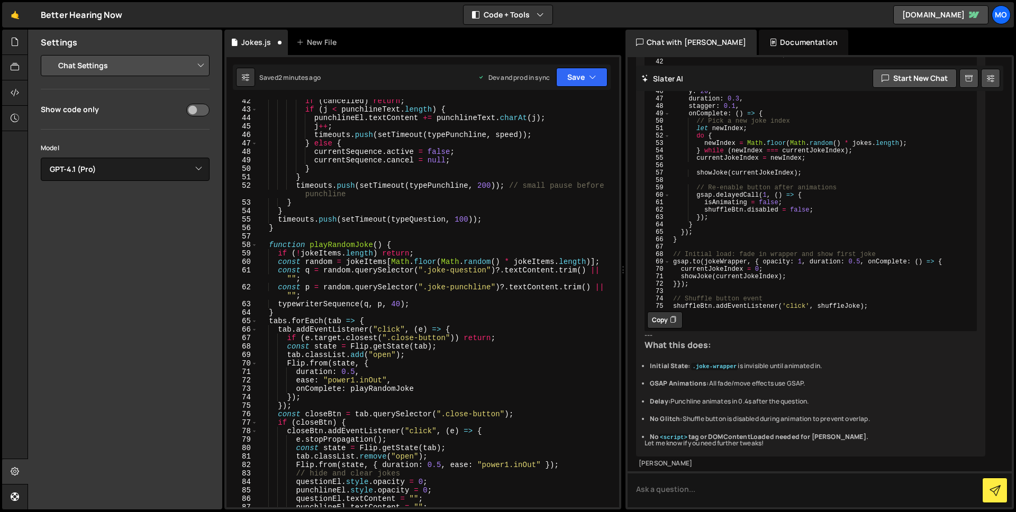
scroll to position [673, 0]
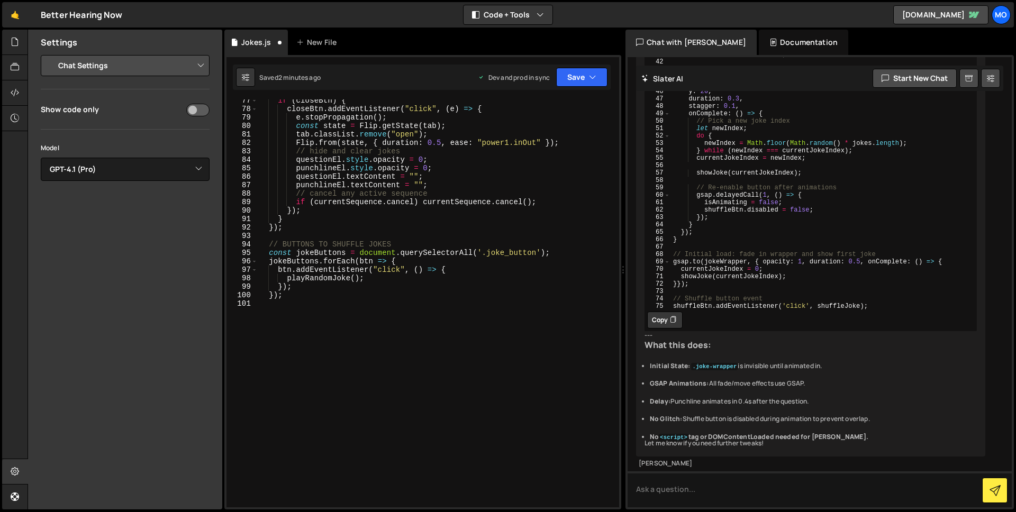
click at [480, 377] on div "if ( closeBtn ) { closeBtn . addEventListener ( "click" , ( e ) => { e . stopPr…" at bounding box center [436, 308] width 357 height 425
type textarea "});"
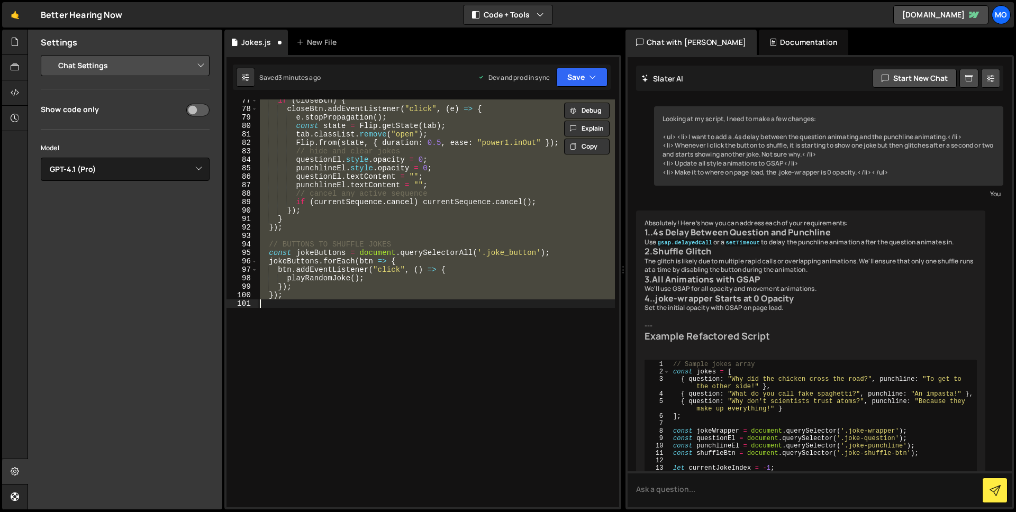
scroll to position [0, 0]
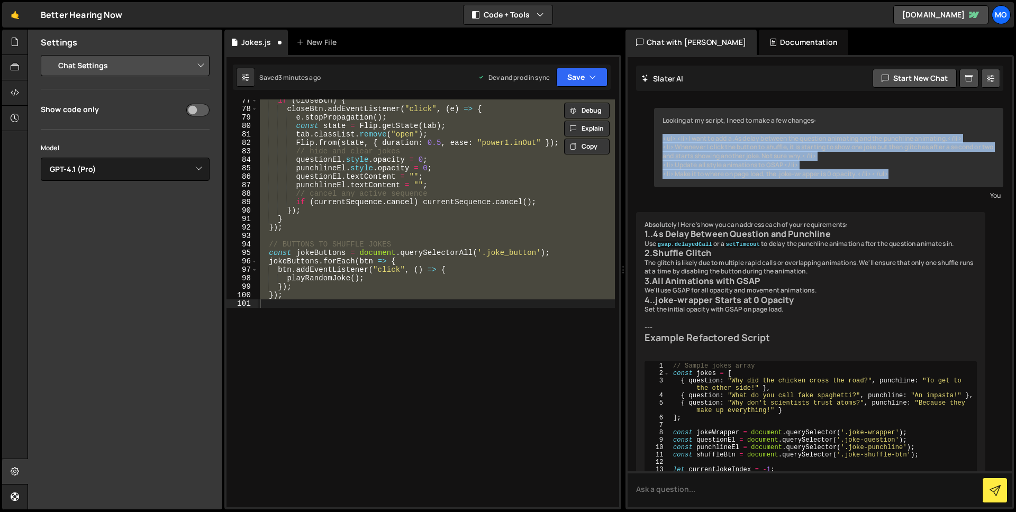
drag, startPoint x: 905, startPoint y: 175, endPoint x: 659, endPoint y: 138, distance: 249.4
click at [659, 138] on div "Looking at my script, I need to make a few changes: <ul><li>I want to add a .4s…" at bounding box center [828, 147] width 349 height 79
copy div "<ul><li>I want to add a .4s delay between the question animating and the punchl…"
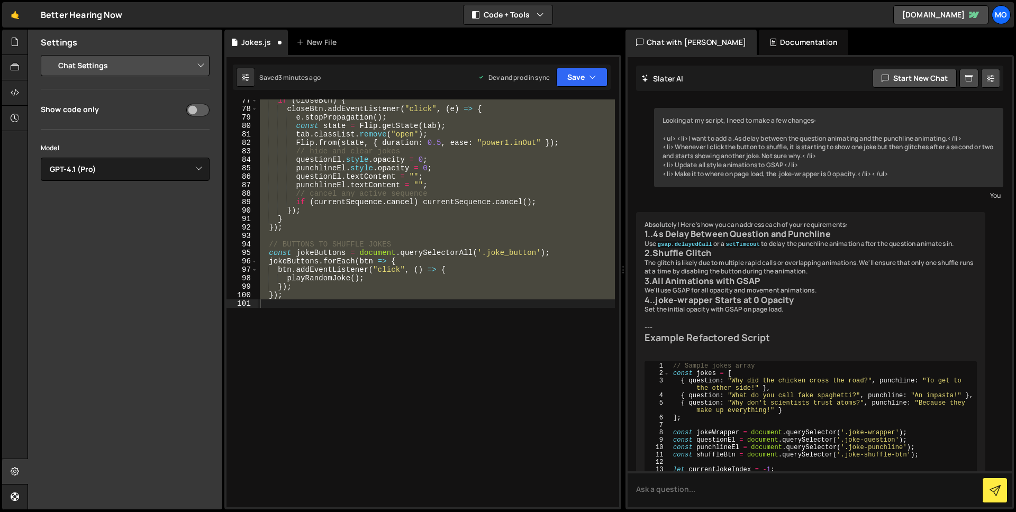
click at [360, 305] on div "if ( closeBtn ) { closeBtn . addEventListener ( "click" , ( e ) => { e . stopPr…" at bounding box center [436, 303] width 357 height 408
paste textarea "});"
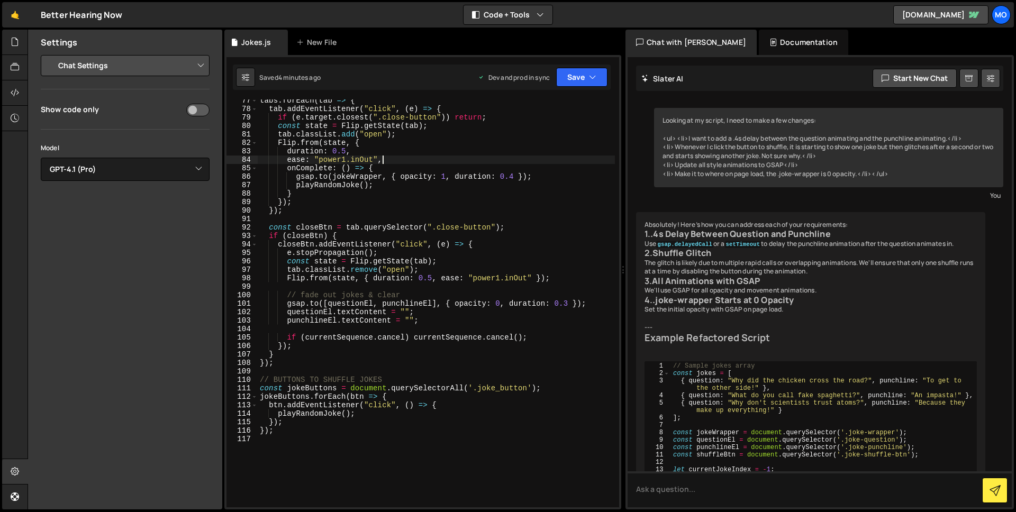
click at [406, 158] on div "tabs . forEach ( tab => { tab . addEventListener ( "click" , ( e ) => { if ( e …" at bounding box center [436, 308] width 357 height 425
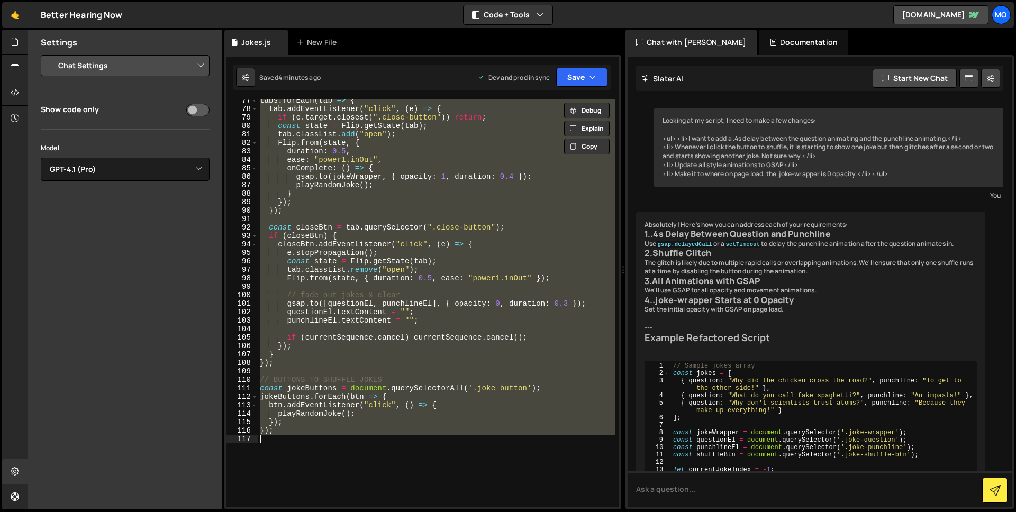
paste textarea
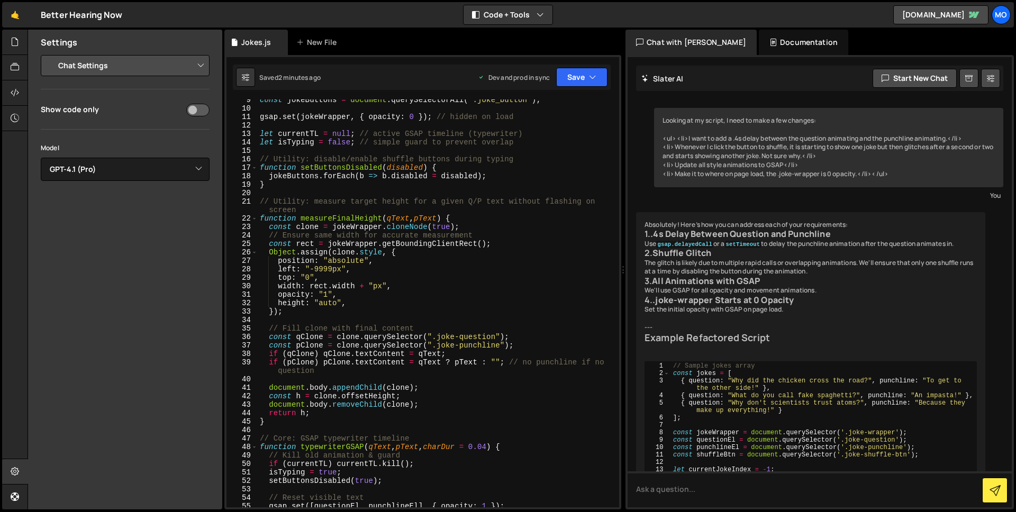
scroll to position [0, 0]
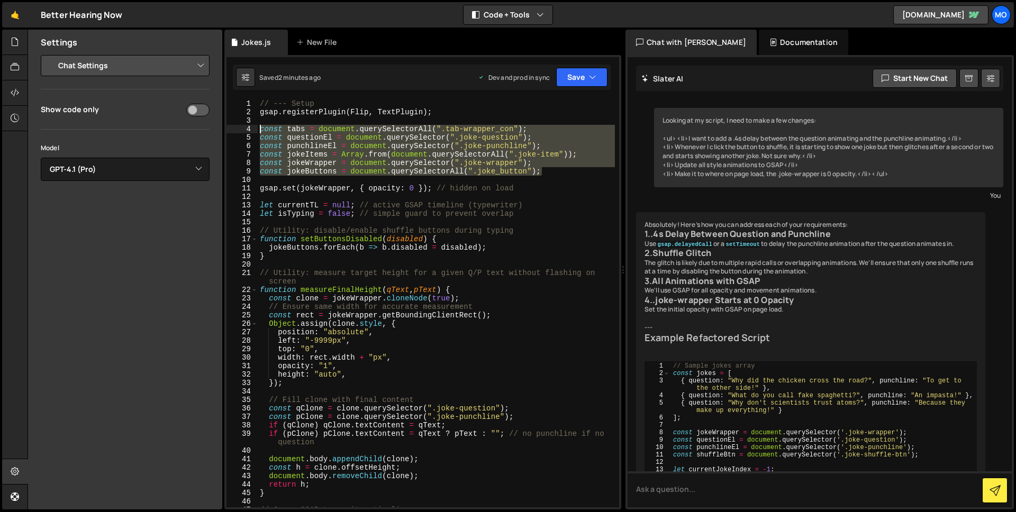
drag, startPoint x: 548, startPoint y: 174, endPoint x: 240, endPoint y: 128, distance: 312.0
click at [240, 128] on div "}); 1 2 3 4 5 6 7 8 9 10 11 12 13 14 15 16 17 18 19 20 21 22 23 24 25 26 27 28 …" at bounding box center [422, 303] width 393 height 408
click at [346, 130] on div "// --- Setup gsap . registerPlugin ( Flip , TextPlugin ) ; const tabs = documen…" at bounding box center [436, 303] width 357 height 408
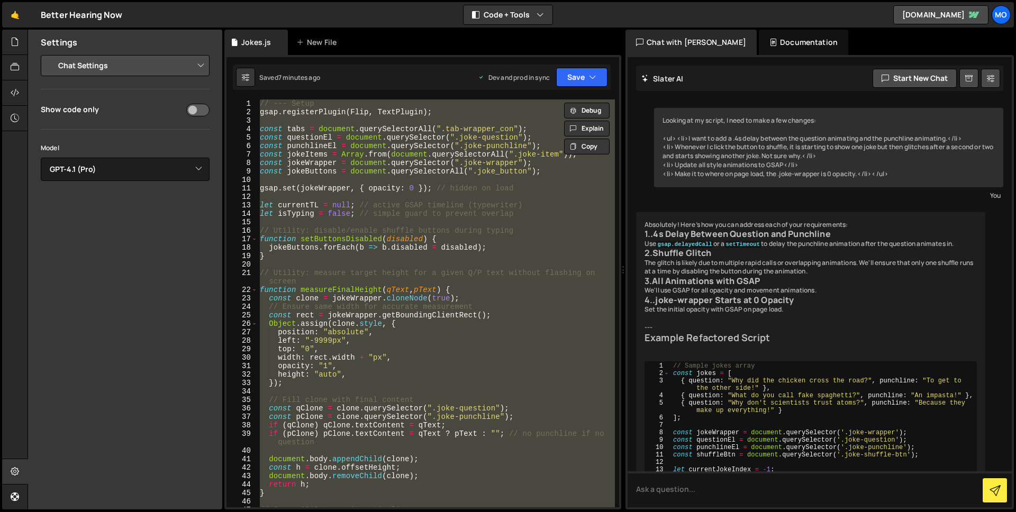
paste textarea "();"
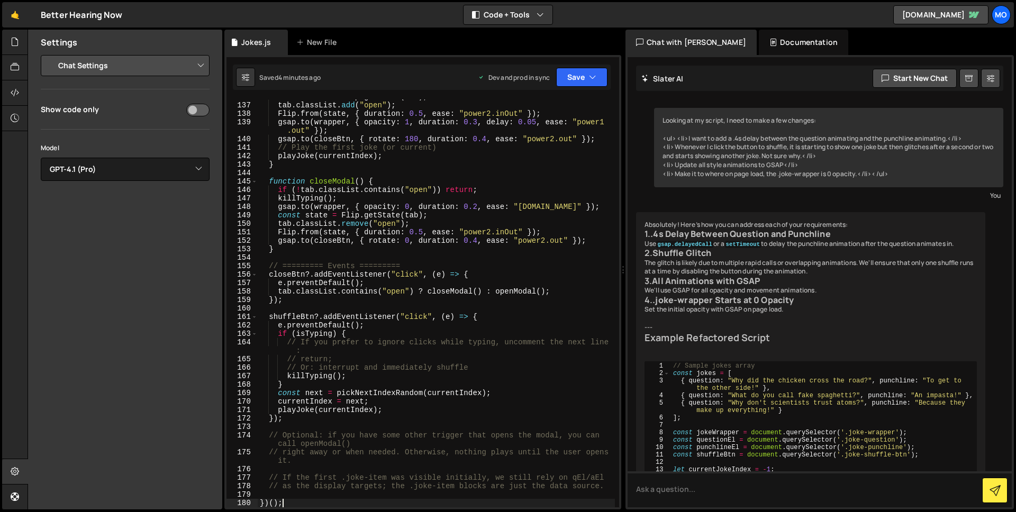
click at [504, 229] on div "const state = Flip . getState ( tab ) ; tab . classList . add ( "open" ) ; Flip…" at bounding box center [436, 305] width 357 height 425
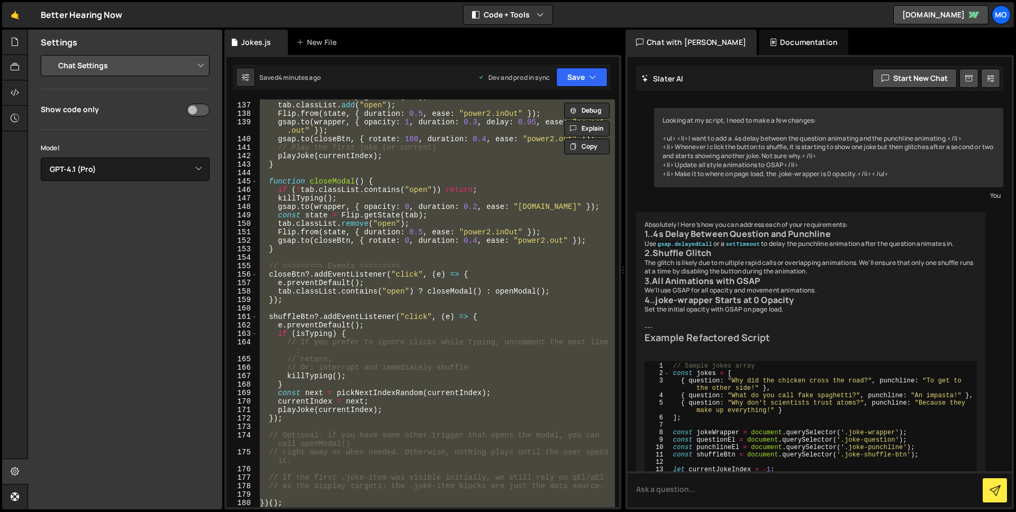
paste textarea
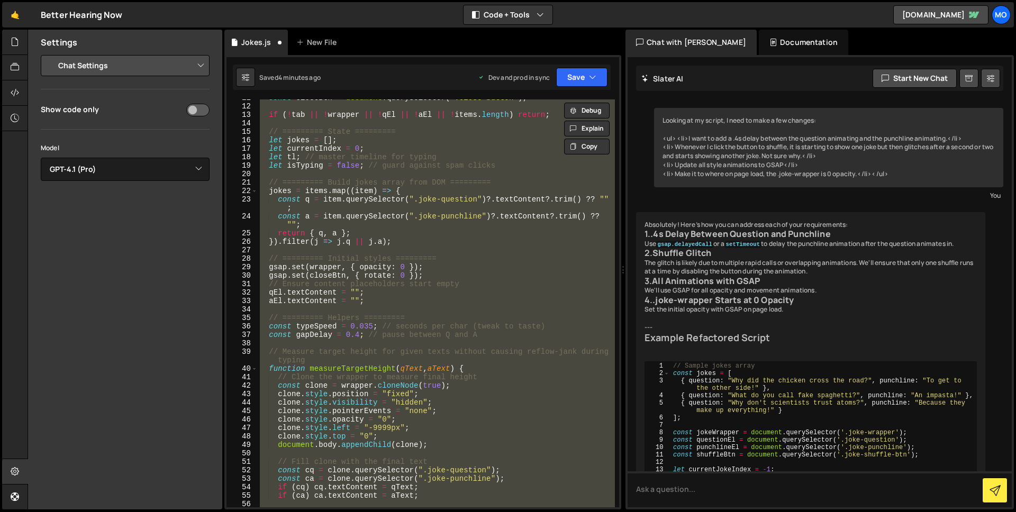
scroll to position [0, 0]
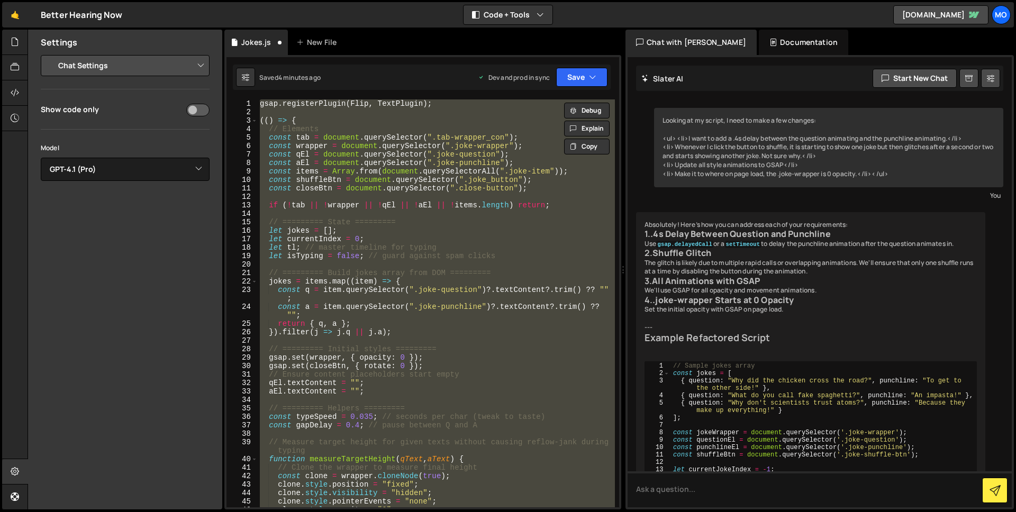
paste textarea
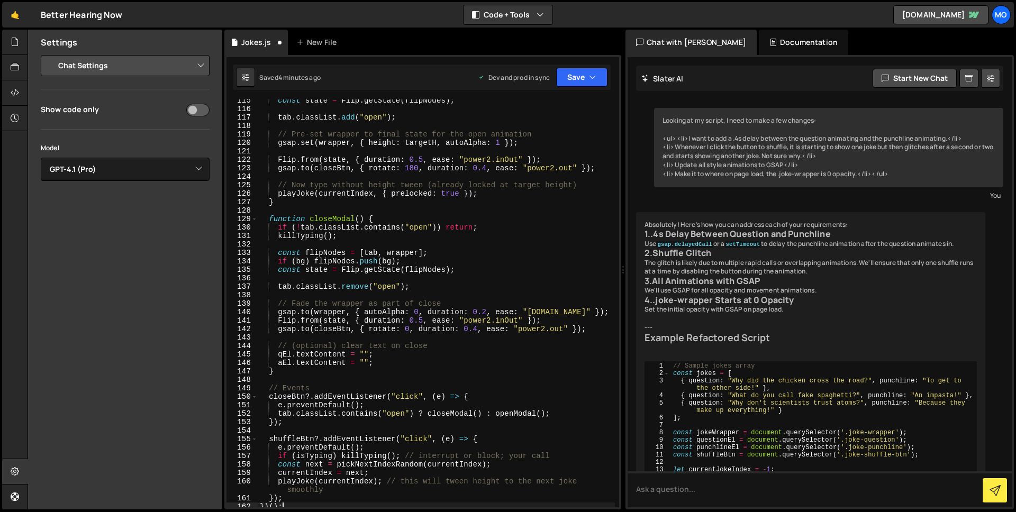
scroll to position [1210, 0]
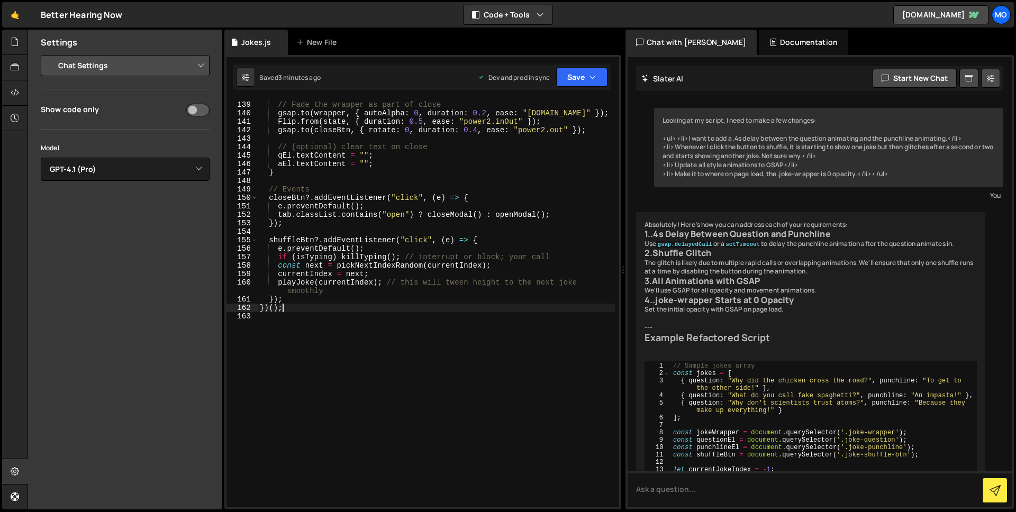
click at [382, 146] on div "// Fade the wrapper as part of close gsap . to ( wrapper , { autoAlpha : 0 , du…" at bounding box center [436, 304] width 357 height 425
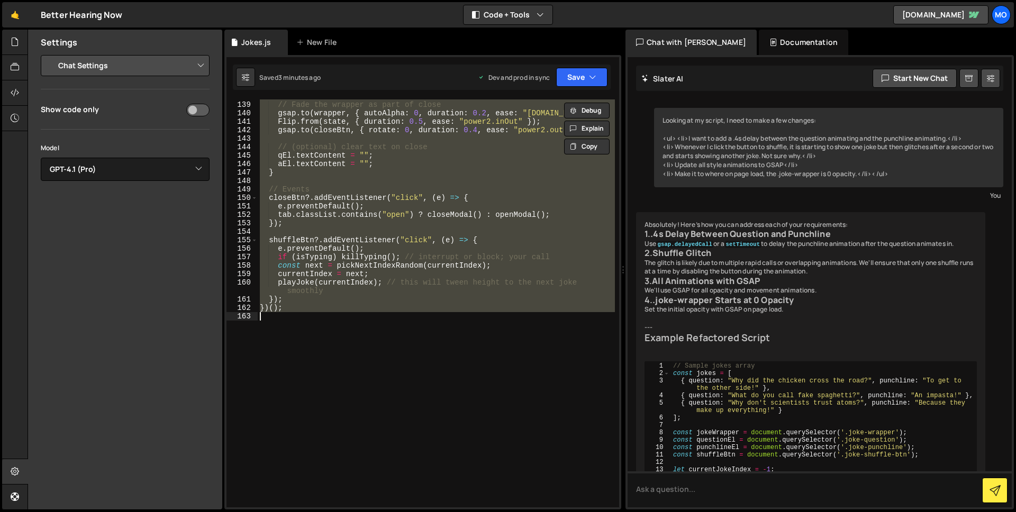
paste textarea
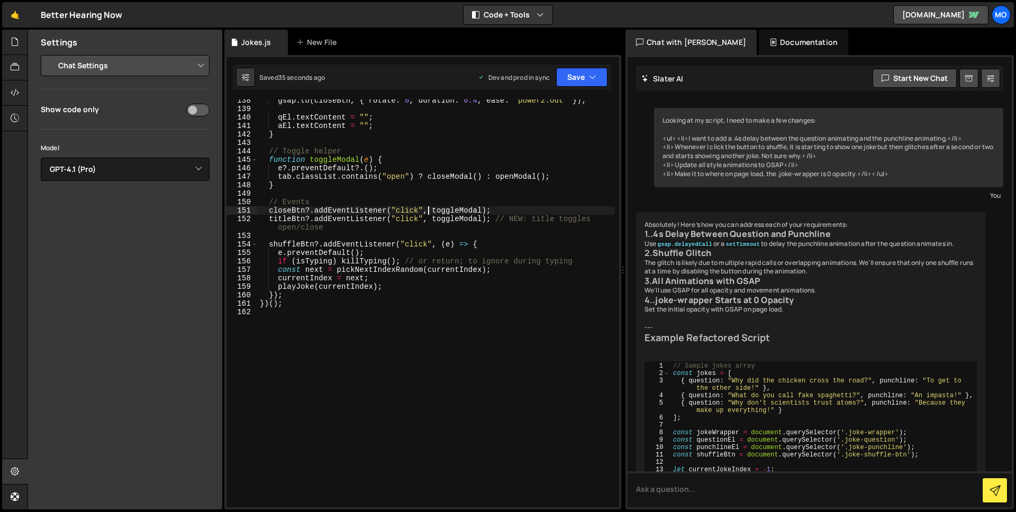
click at [427, 214] on div "gsap . to ( closeBtn , { rotate : 0 , duration : 0.4 , ease : "power2.out" }) ;…" at bounding box center [436, 308] width 357 height 425
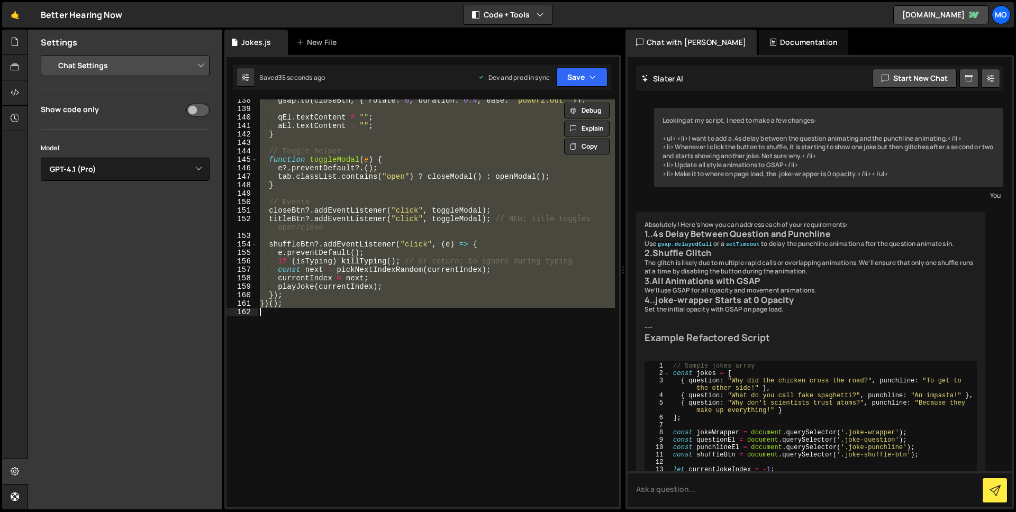
paste textarea
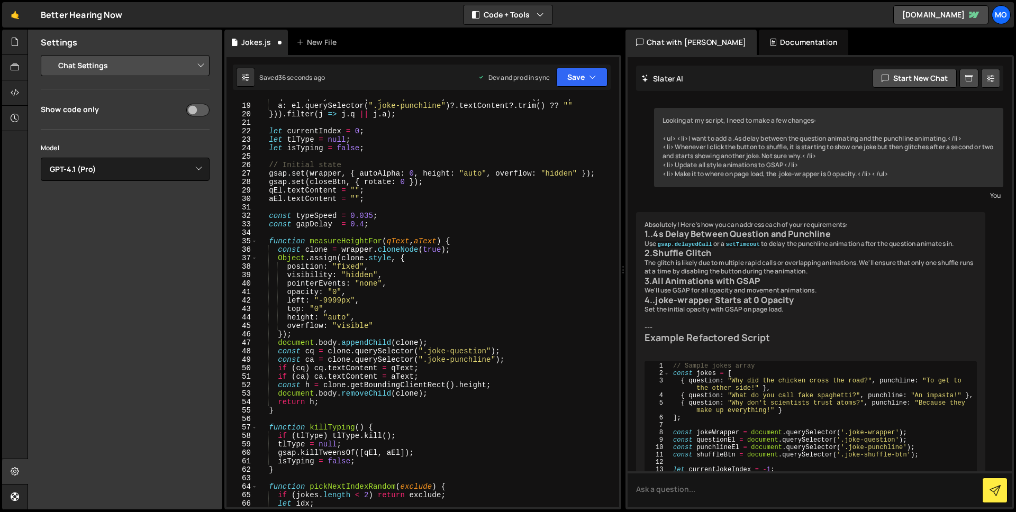
scroll to position [0, 0]
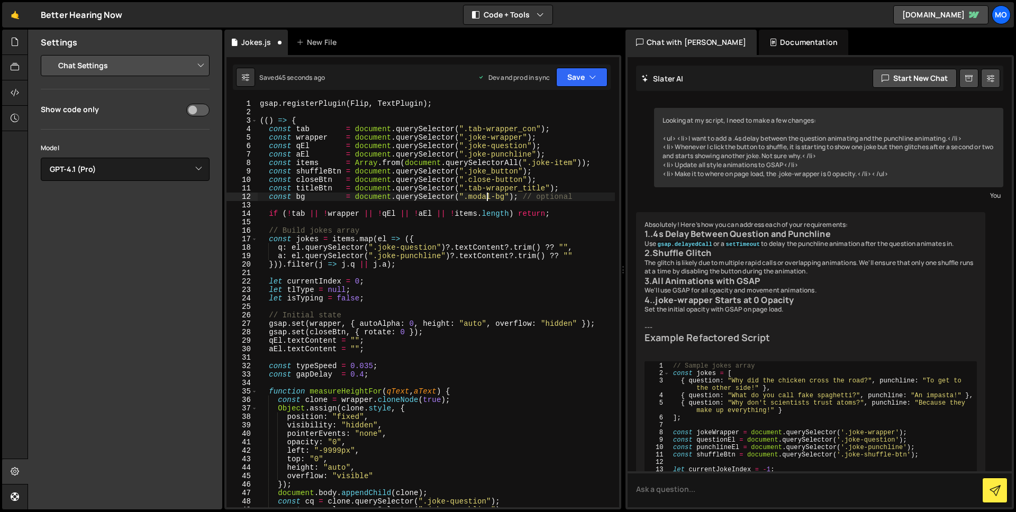
click at [489, 198] on div "gsap . registerPlugin ( Flip , TextPlugin ) ; (( ) => { const tab = document . …" at bounding box center [436, 311] width 357 height 425
paste textarea "tab-wrapper_bg"
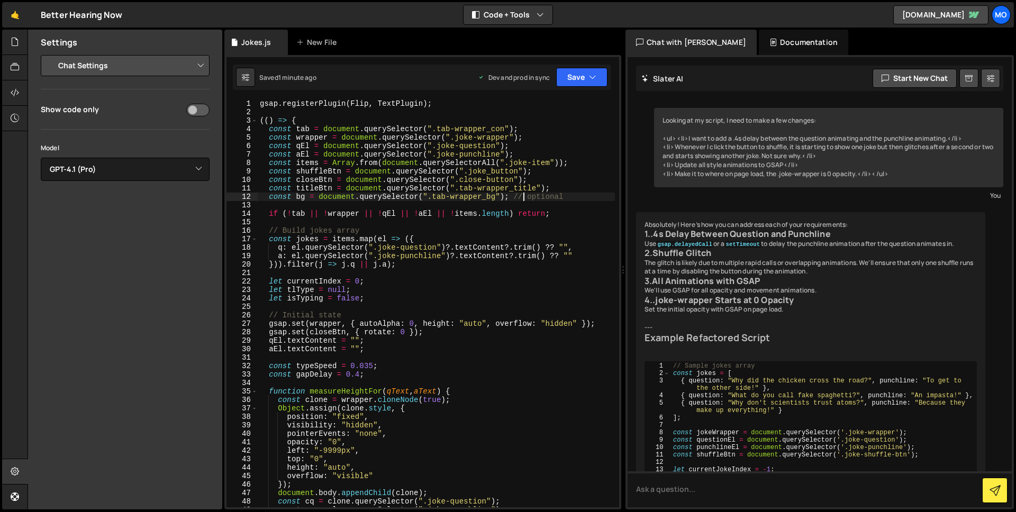
click at [438, 211] on div "gsap . registerPlugin ( Flip , TextPlugin ) ; (( ) => { const tab = document . …" at bounding box center [436, 311] width 357 height 425
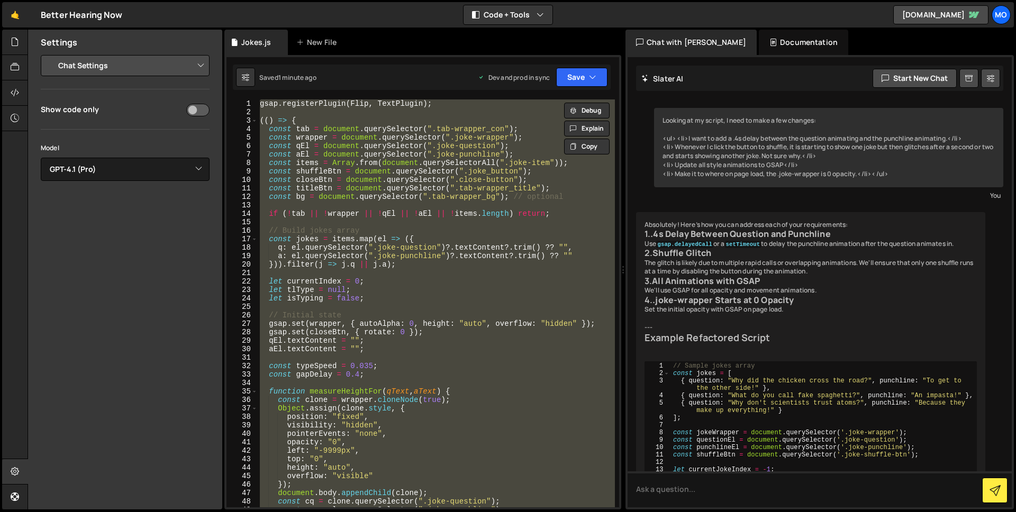
paste textarea
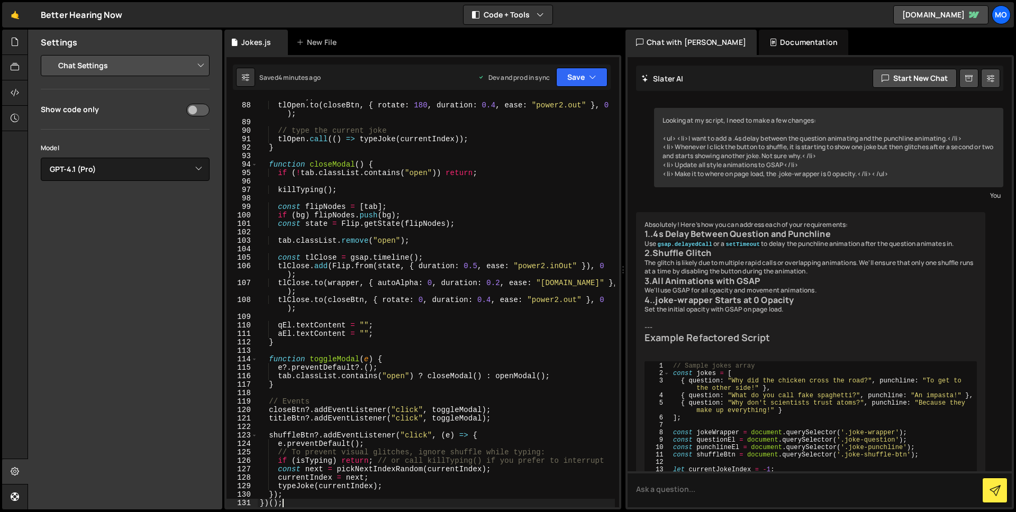
click at [385, 144] on div "tlOpen . to ( wrapper , { autoAlpha : 1 , duration : 0.25 , ease : "power1.out"…" at bounding box center [436, 300] width 357 height 433
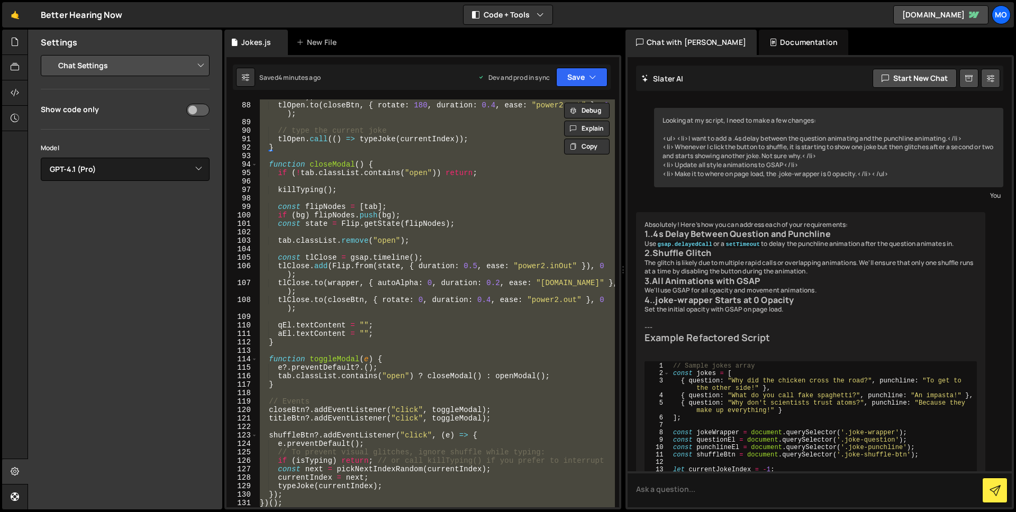
paste textarea
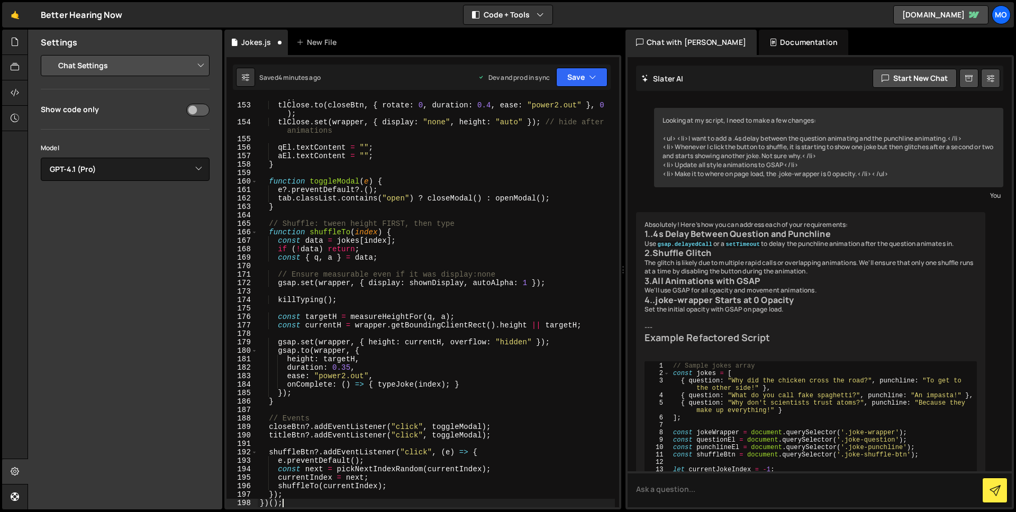
scroll to position [1378, 0]
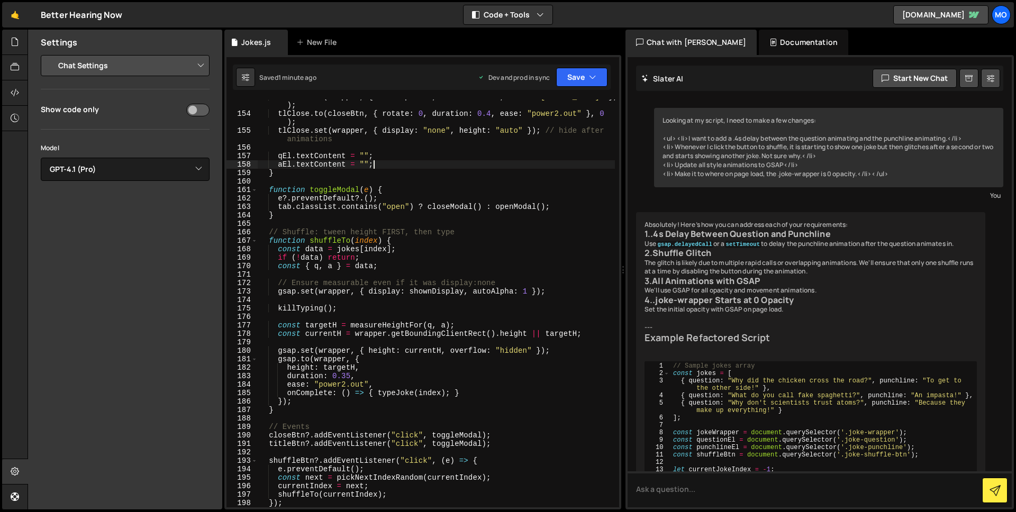
click at [440, 165] on div "tlClose . to ( wrapper , { autoAlpha : 0 , duration : 0.2 , ease : "power1.in" …" at bounding box center [436, 309] width 357 height 433
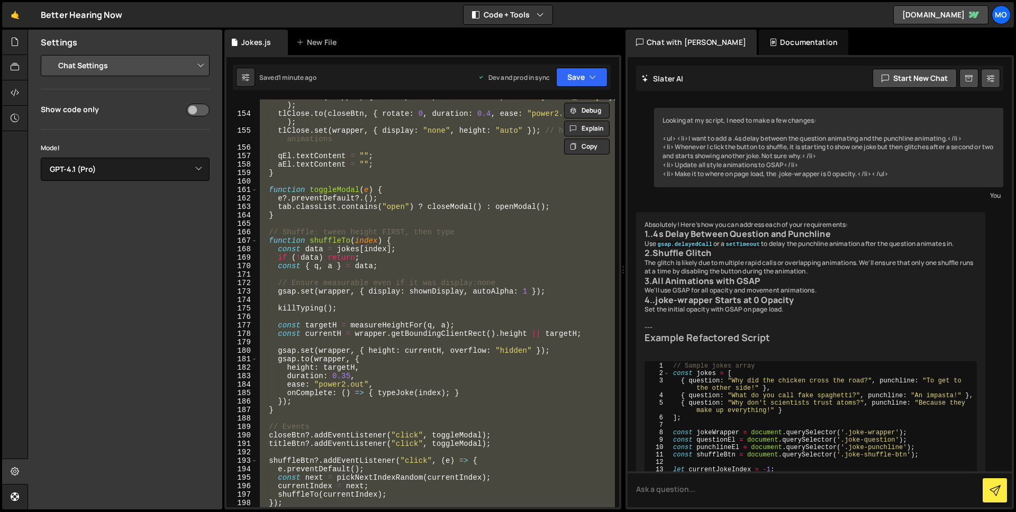
paste textarea
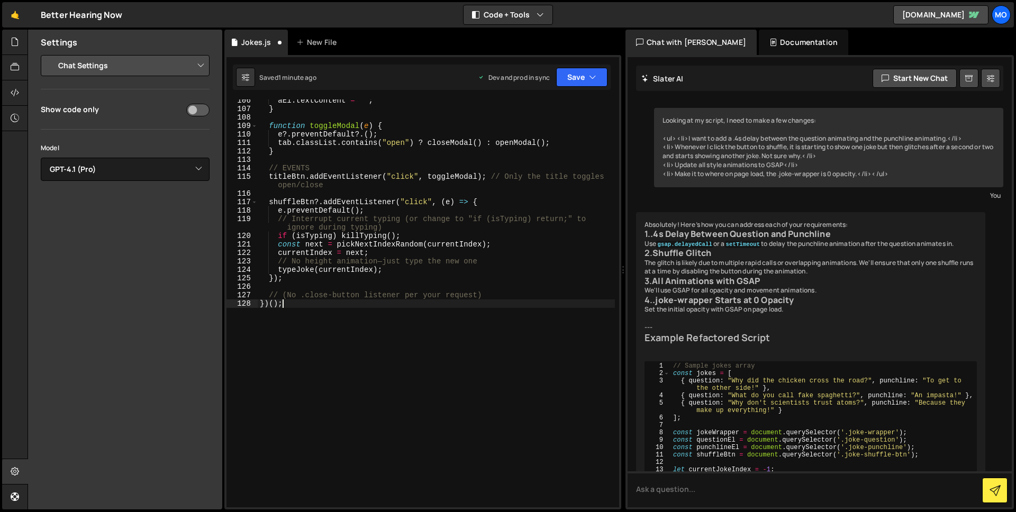
scroll to position [910, 0]
click at [432, 148] on div "aEl . textContent = "" ; } function toggleModal ( e ) { e ?. preventDefault ?. …" at bounding box center [436, 308] width 357 height 425
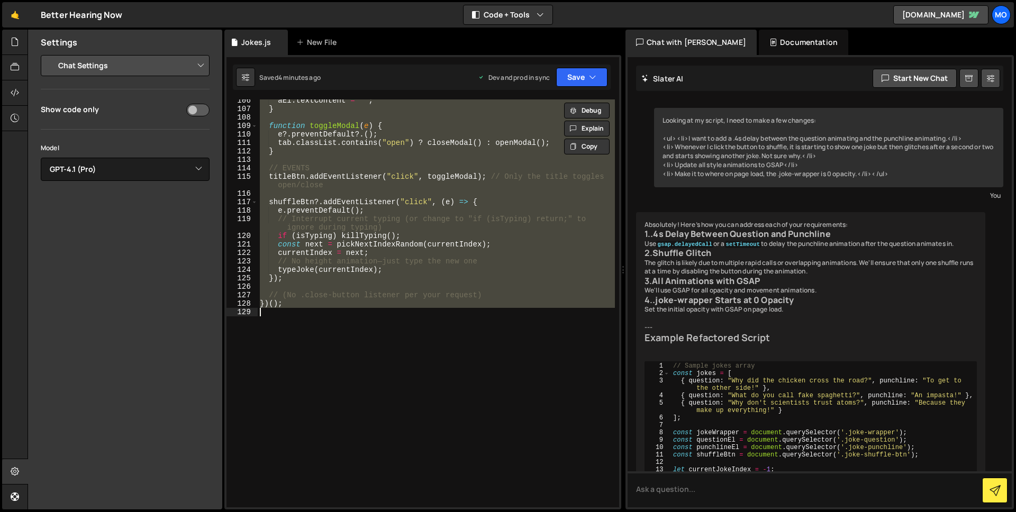
paste textarea
type textarea "})();"
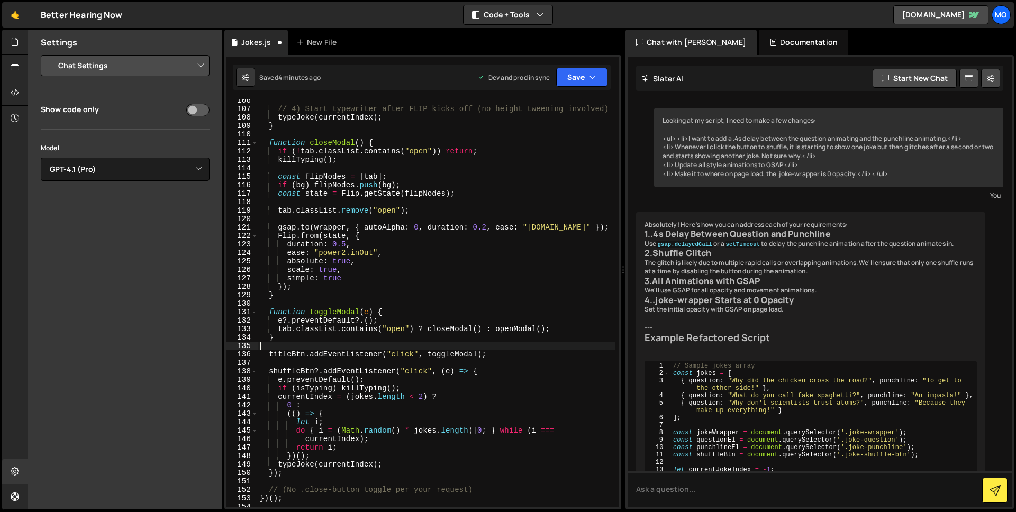
scroll to position [918, 0]
click at [403, 206] on div "// 4) Start typewriter after FLIP kicks off (no height tweening involved) typeJ…" at bounding box center [436, 308] width 357 height 425
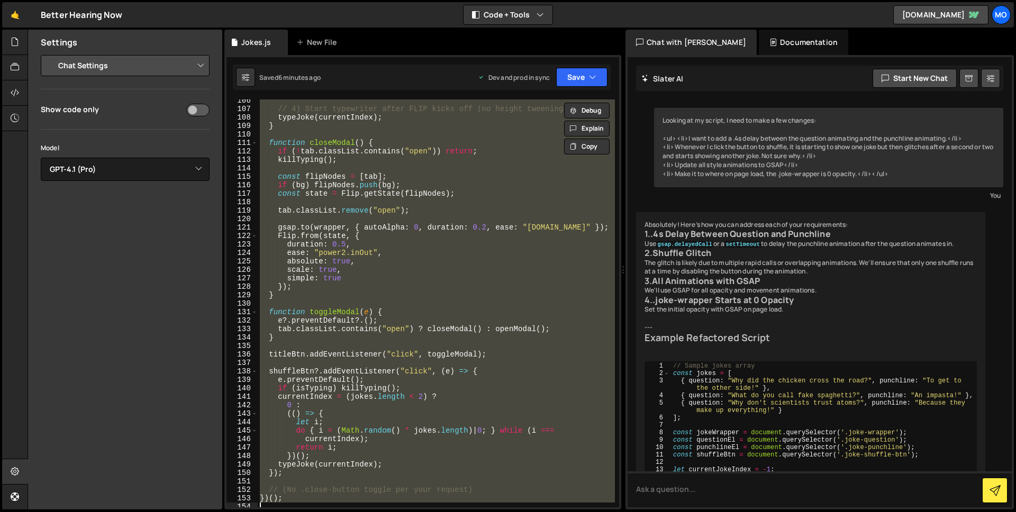
paste textarea
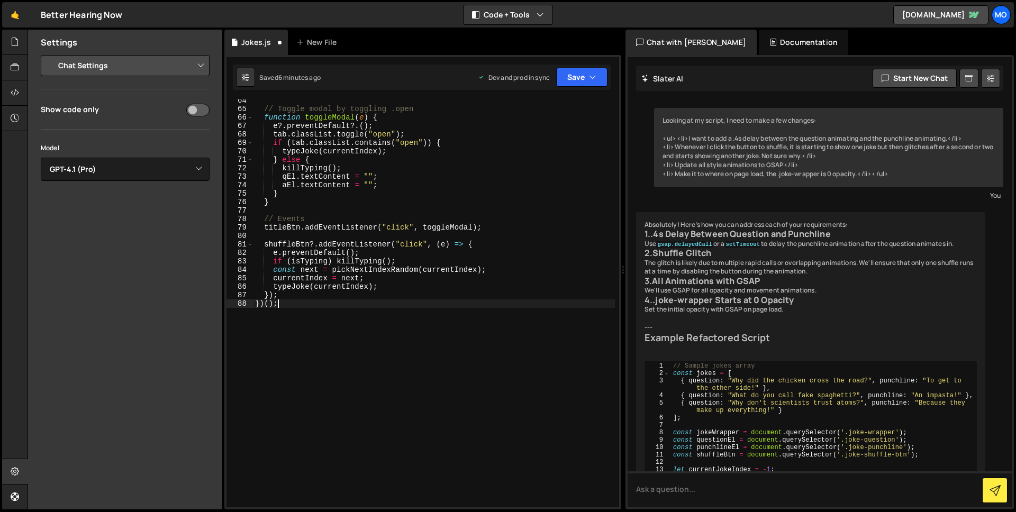
scroll to position [554, 0]
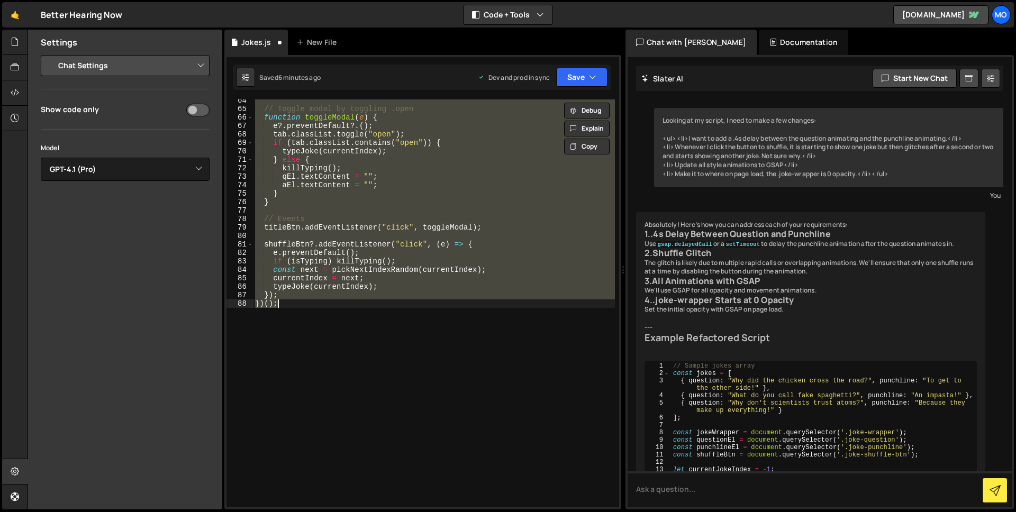
paste textarea
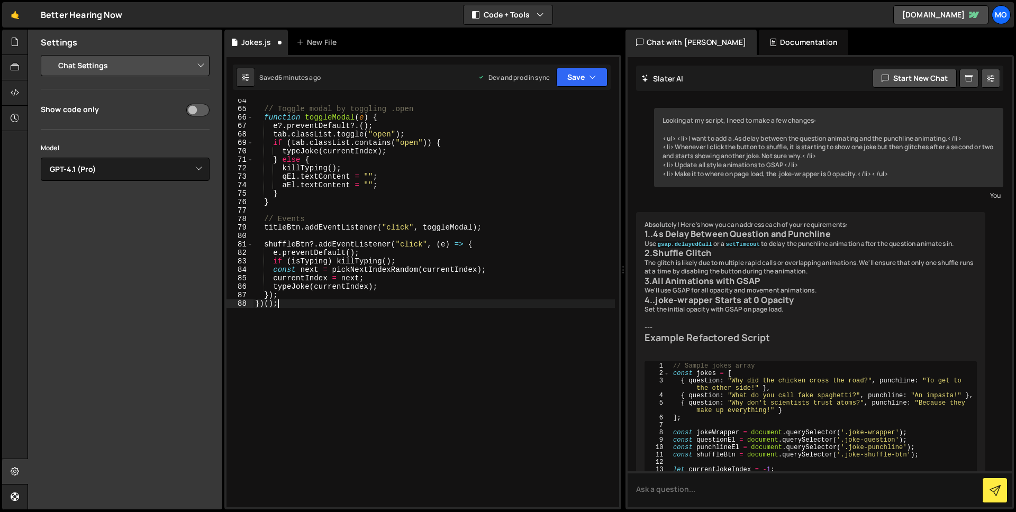
click at [476, 189] on div "// Toggle modal by toggling .open function toggleModal ( e ) { e ?. preventDefa…" at bounding box center [434, 308] width 362 height 425
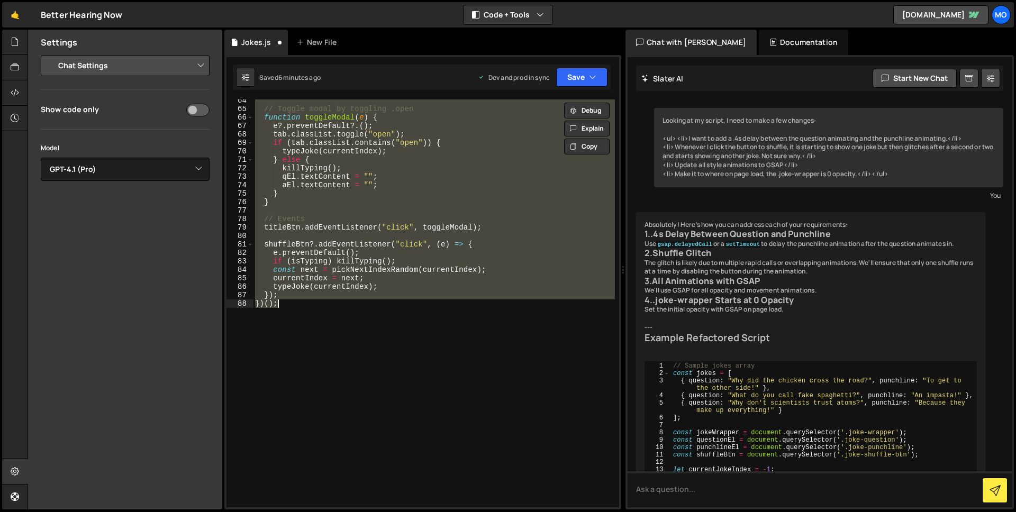
paste textarea
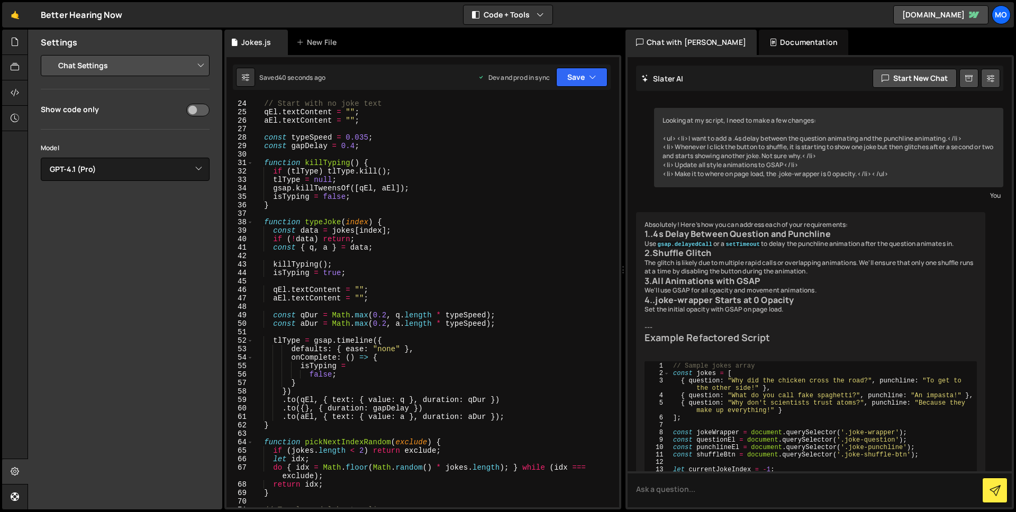
scroll to position [198, 0]
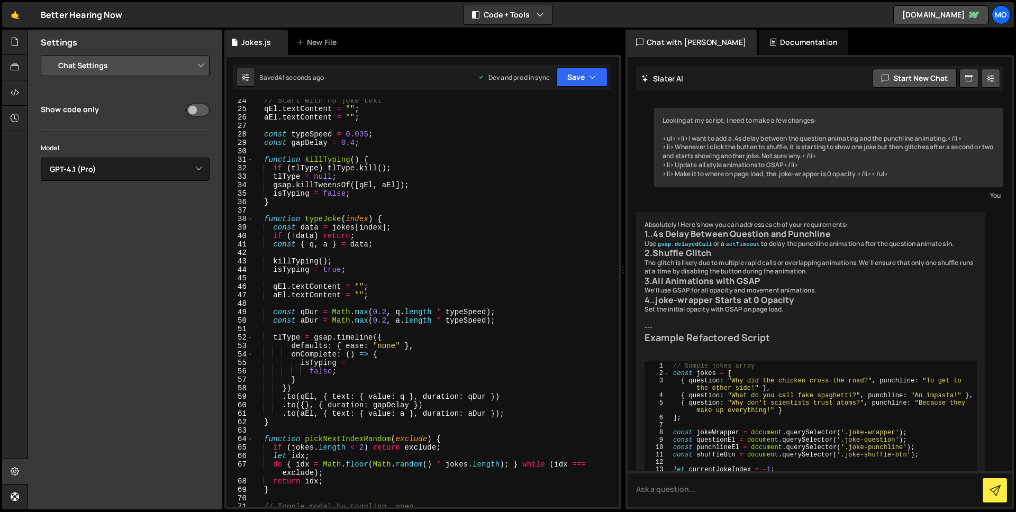
click at [338, 344] on div "// Start with no joke text qEl . textContent = "" ; aEl . textContent = "" ; co…" at bounding box center [434, 308] width 362 height 425
click at [333, 365] on div "// Start with no joke text qEl . textContent = "" ; aEl . textContent = "" ; co…" at bounding box center [434, 308] width 362 height 425
click at [348, 368] on div "// Start with no joke text qEl . textContent = "" ; aEl . textContent = "" ; co…" at bounding box center [434, 308] width 362 height 425
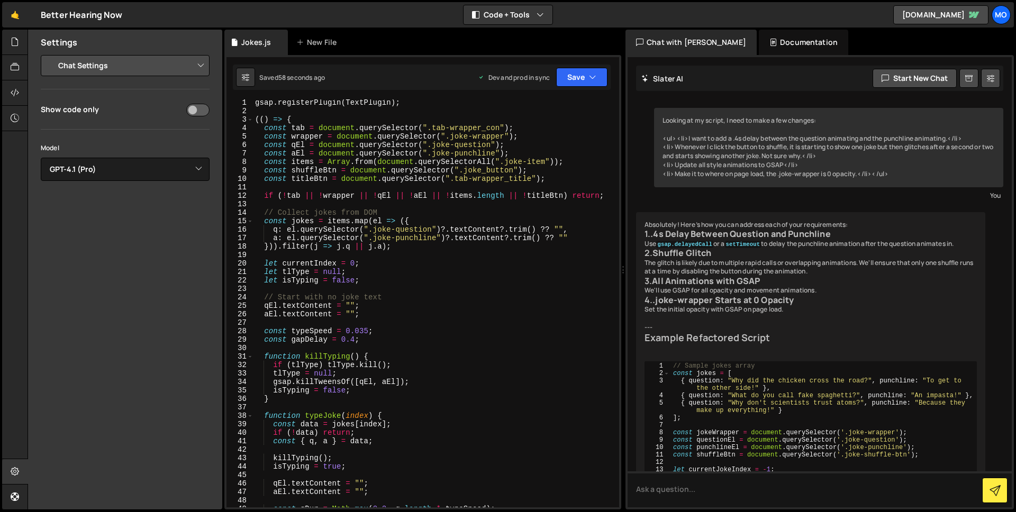
scroll to position [28, 0]
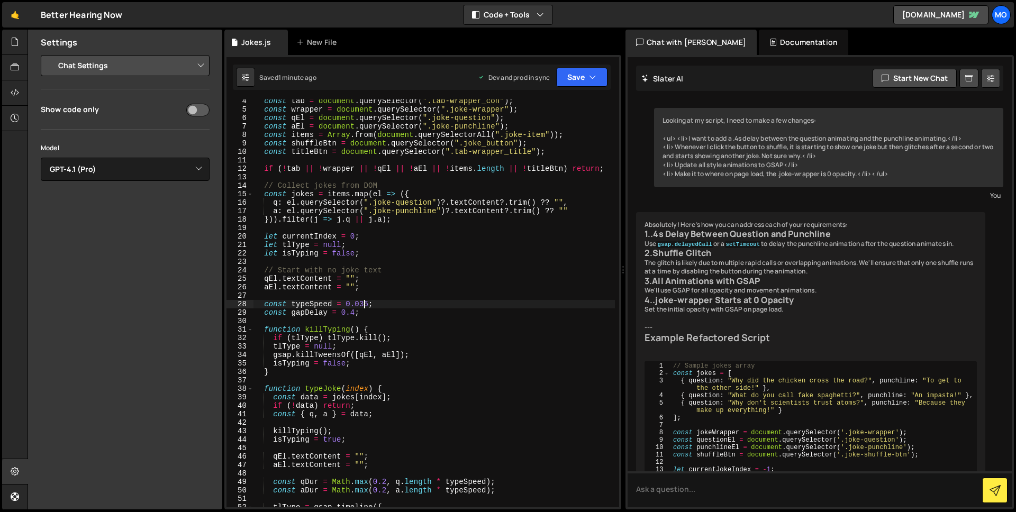
click at [365, 302] on div "const tab = document . querySelector ( ".tab-wrapper_con" ) ; const wrapper = d…" at bounding box center [434, 309] width 362 height 425
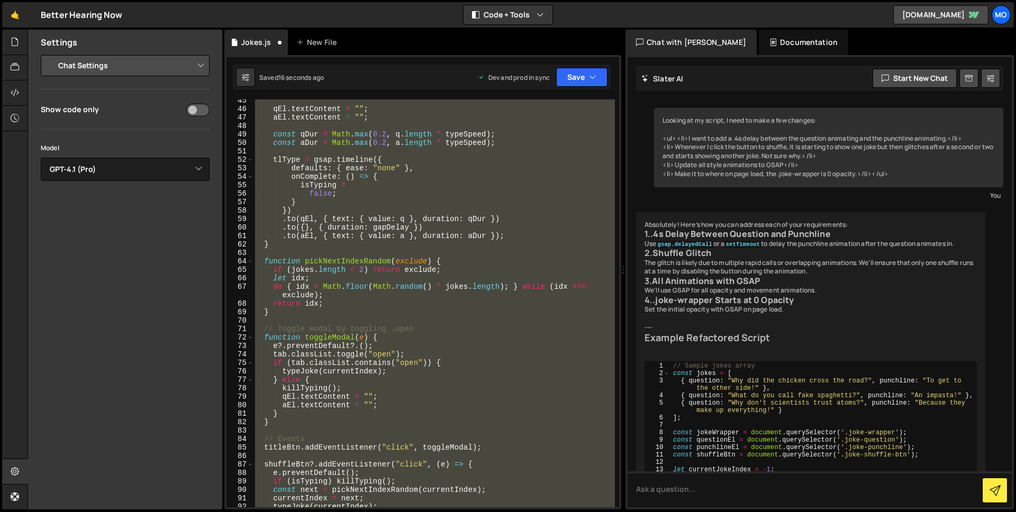
scroll to position [0, 0]
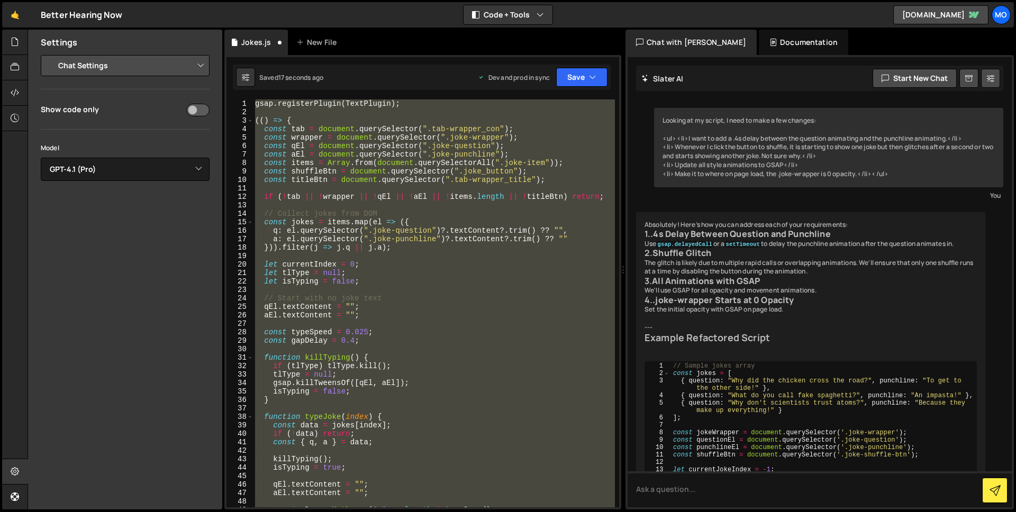
click at [362, 332] on div "gsap . registerPlugin ( TextPlugin ) ; (( ) => { const tab = document . querySe…" at bounding box center [434, 311] width 362 height 425
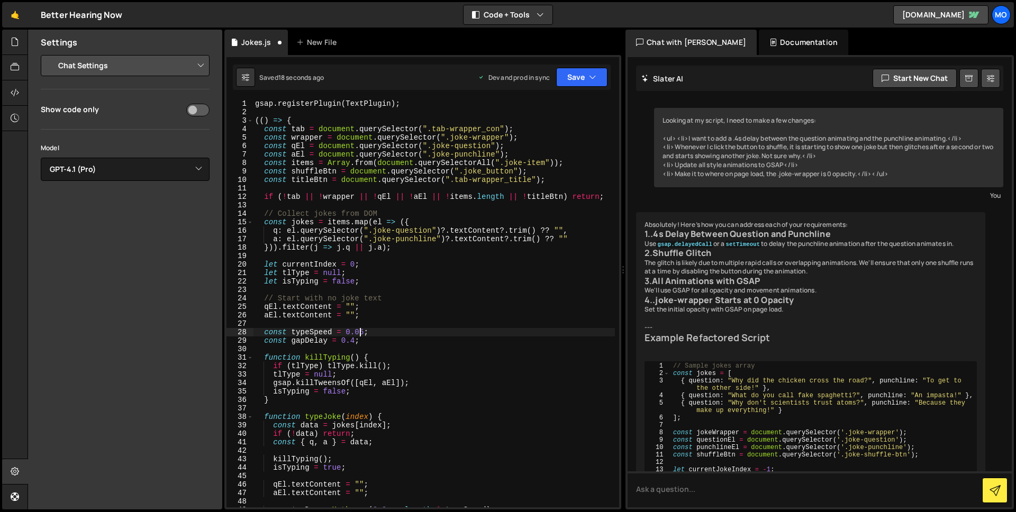
scroll to position [0, 7]
click at [356, 340] on div "gsap . registerPlugin ( TextPlugin ) ; (( ) => { const tab = document . querySe…" at bounding box center [434, 311] width 362 height 425
click at [355, 340] on div "gsap . registerPlugin ( TextPlugin ) ; (( ) => { const tab = document . querySe…" at bounding box center [434, 311] width 362 height 425
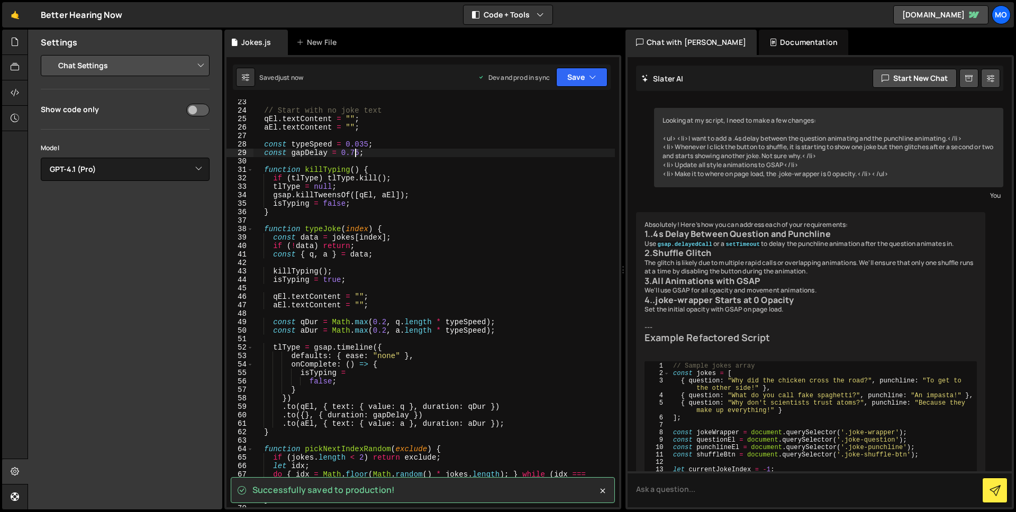
scroll to position [202, 0]
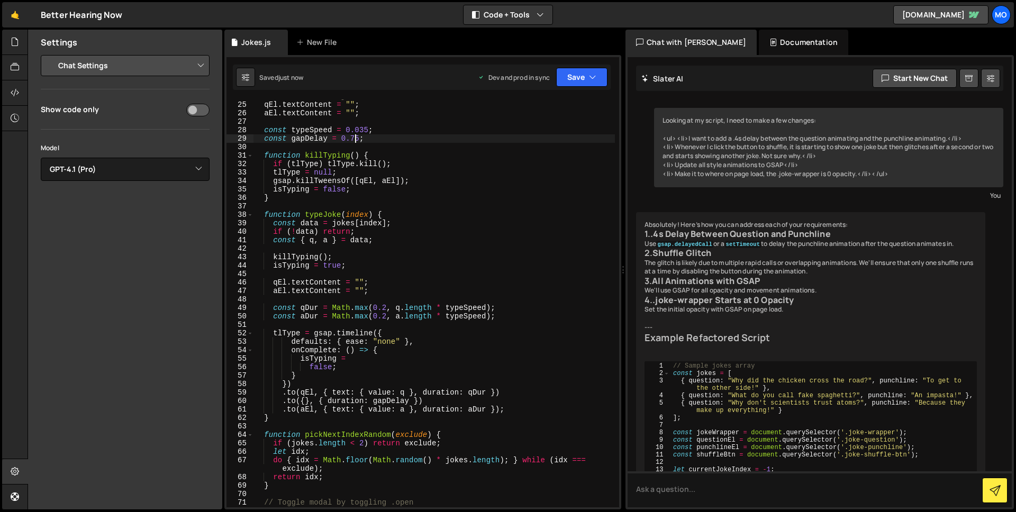
click at [391, 336] on div "// Start with no joke text qEl . textContent = "" ; aEl . textContent = "" ; co…" at bounding box center [434, 304] width 362 height 425
click at [387, 344] on div "// Start with no joke text qEl . textContent = "" ; aEl . textContent = "" ; co…" at bounding box center [434, 304] width 362 height 425
click at [405, 340] on div "// Start with no joke text qEl . textContent = "" ; aEl . textContent = "" ; co…" at bounding box center [434, 304] width 362 height 425
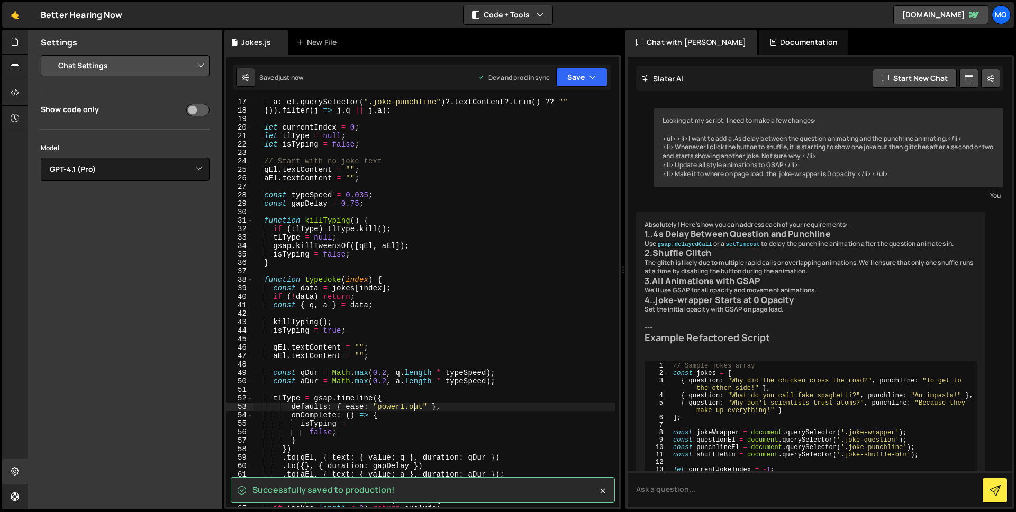
scroll to position [137, 0]
click at [361, 196] on div "a : el . querySelector ( ".joke-punchline" ) ?. textContent ?. trim ( ) ?? "" }…" at bounding box center [434, 310] width 362 height 425
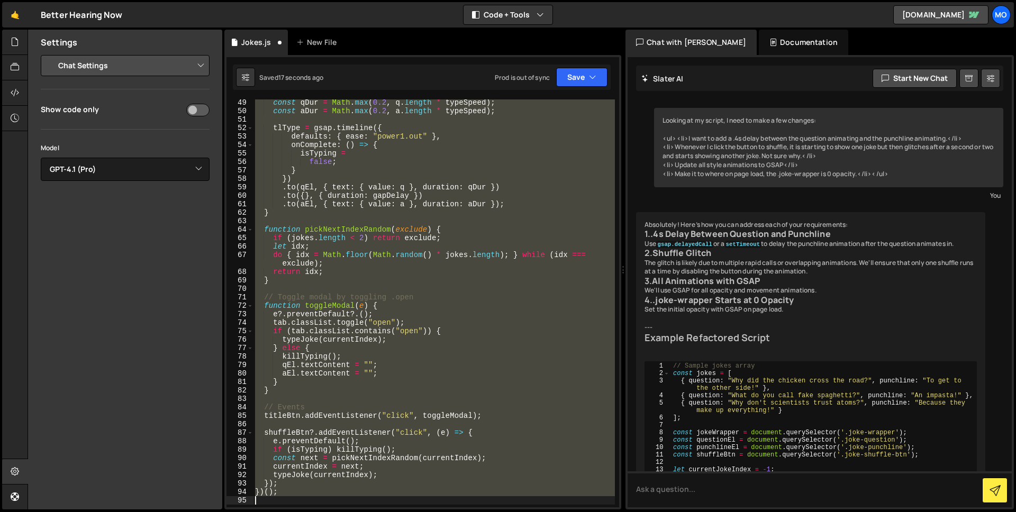
scroll to position [0, 0]
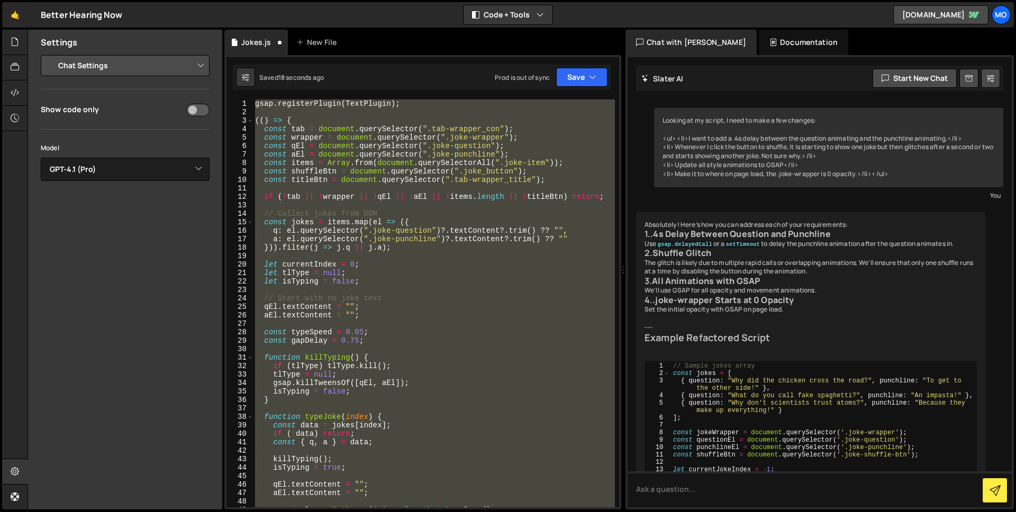
click at [359, 333] on div "gsap . registerPlugin ( TextPlugin ) ; (( ) => { const tab = document . querySe…" at bounding box center [434, 303] width 362 height 408
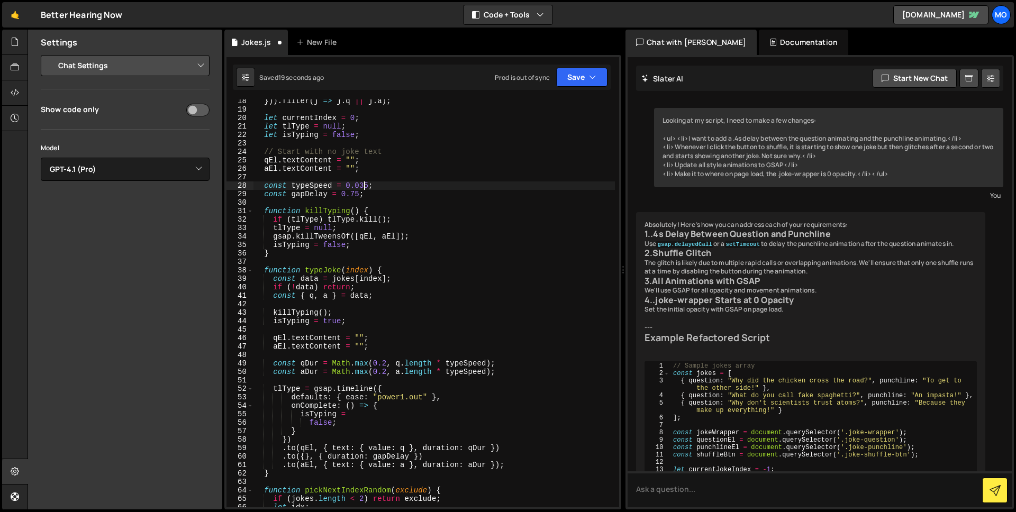
scroll to position [160, 0]
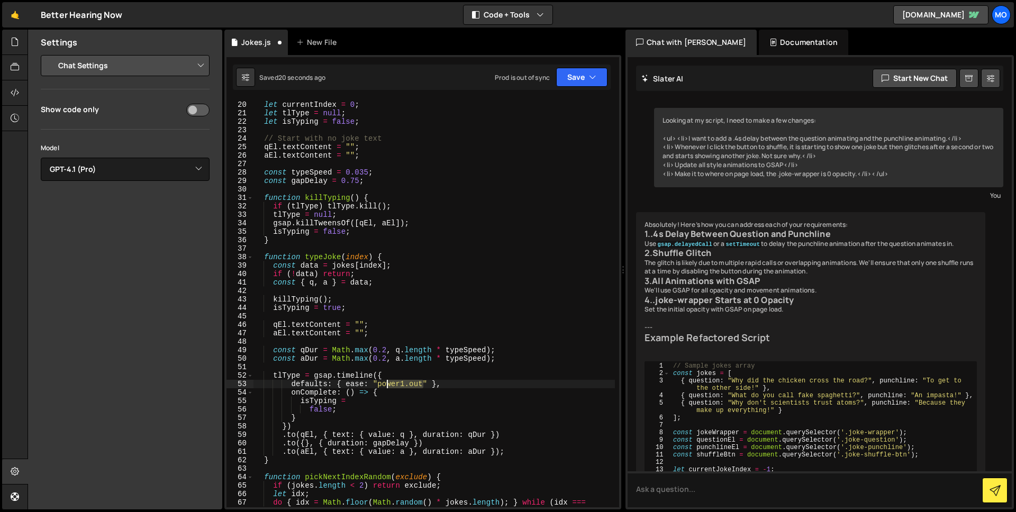
drag, startPoint x: 422, startPoint y: 385, endPoint x: 379, endPoint y: 385, distance: 43.4
click at [379, 385] on div "let currentIndex = 0 ; let tlType = null ; let isTyping = false ; // Start with…" at bounding box center [434, 308] width 362 height 433
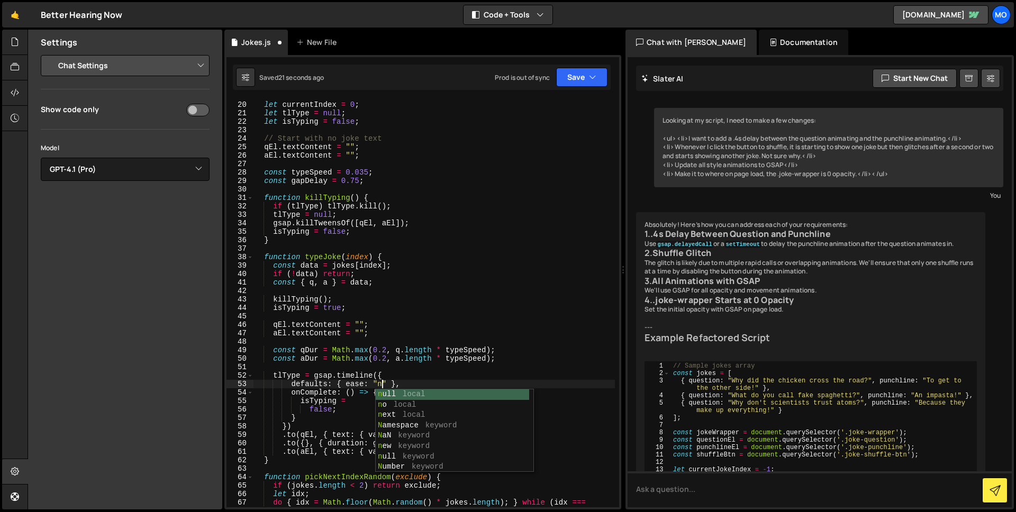
scroll to position [0, 10]
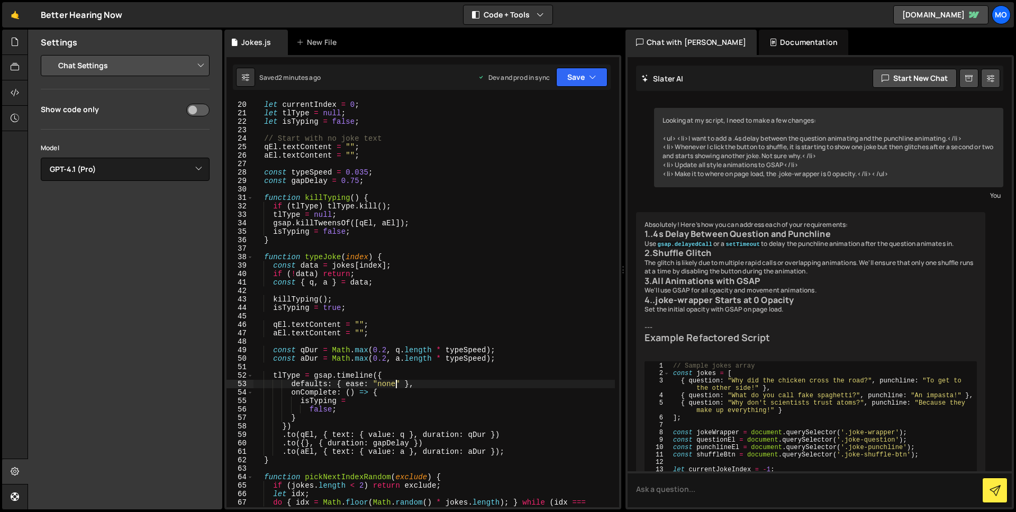
click at [412, 199] on div "let currentIndex = 0 ; let tlType = null ; let isTyping = false ; // Start with…" at bounding box center [434, 308] width 362 height 433
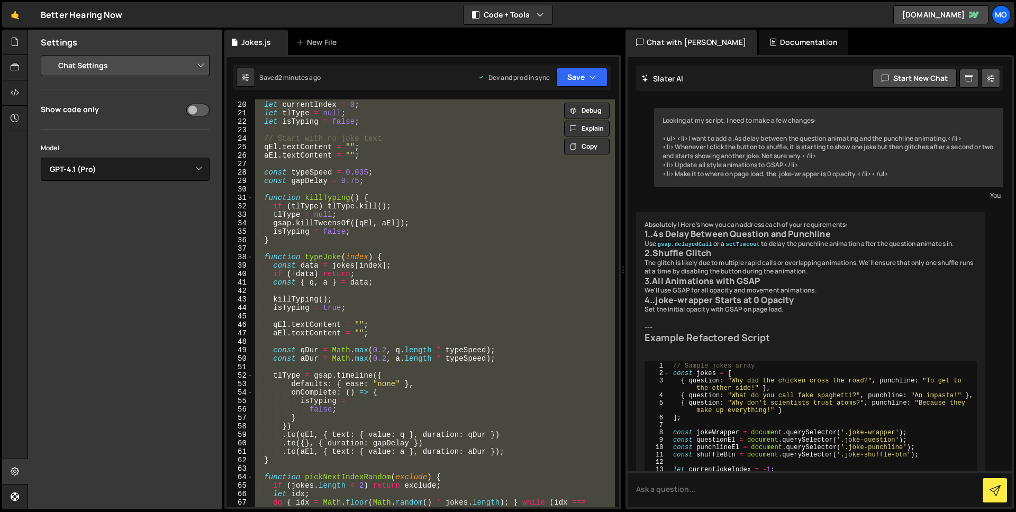
paste textarea
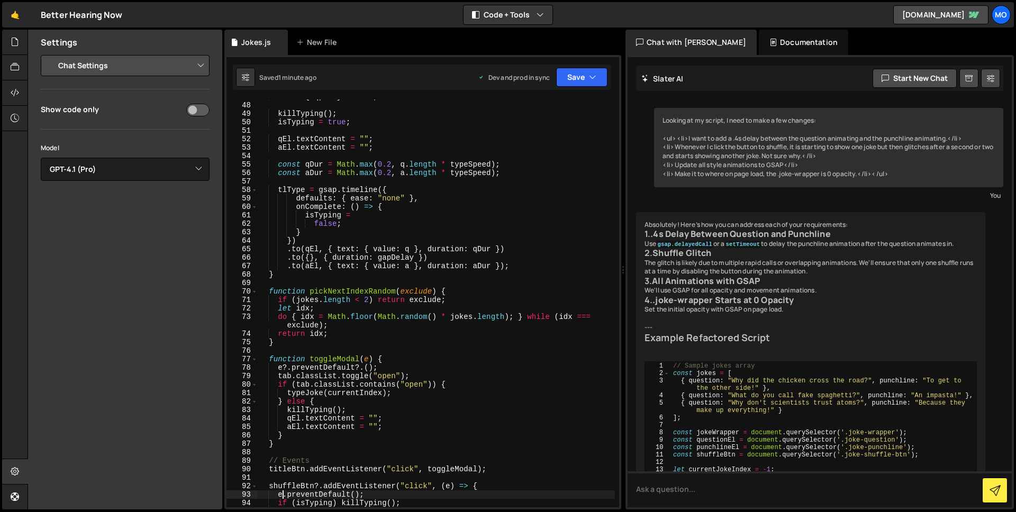
click at [444, 194] on div "const { q , a } = data ; killTyping ( ) ; isTyping = true ; qEl . textContent =…" at bounding box center [436, 305] width 357 height 425
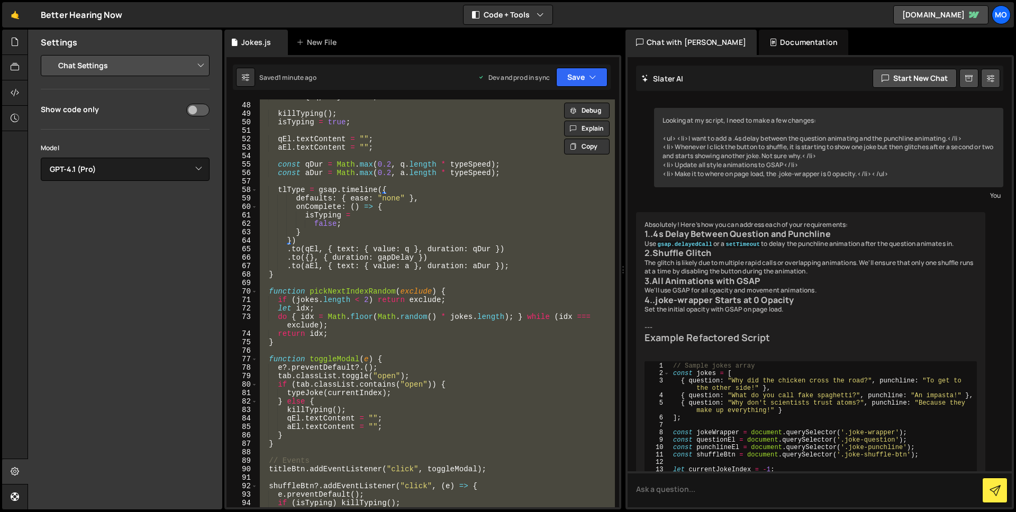
paste textarea
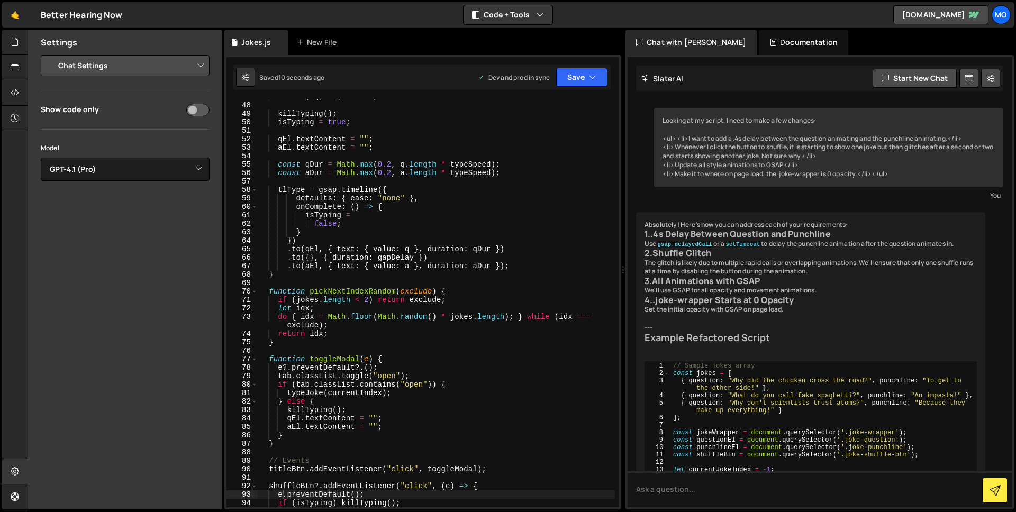
click at [607, 79] on div "Saved 10 seconds ago Dev and prod in sync Upgrade to Edit Save Save to Staging …" at bounding box center [422, 77] width 378 height 25
drag, startPoint x: 598, startPoint y: 77, endPoint x: 602, endPoint y: 85, distance: 8.8
click at [598, 77] on button "Save" at bounding box center [581, 77] width 51 height 19
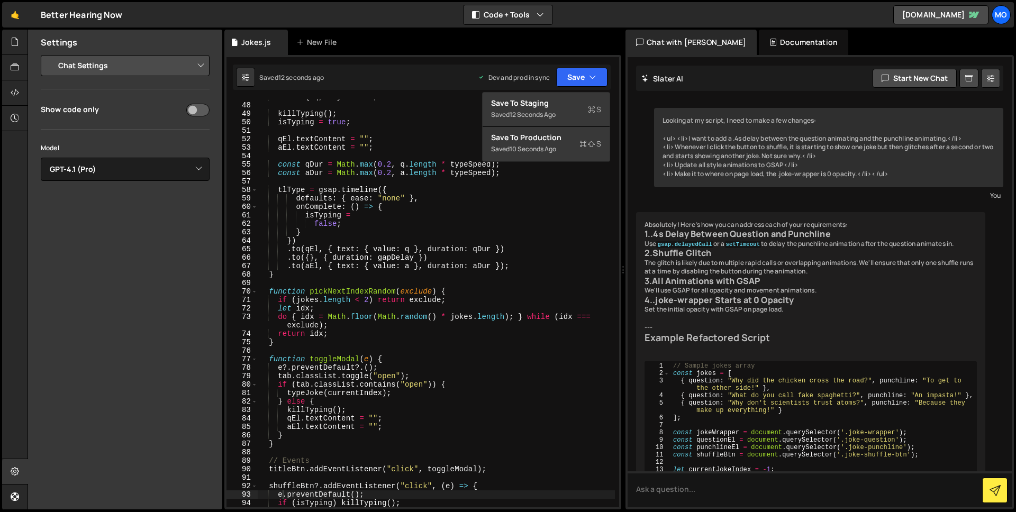
type textarea "isTyping ="
click at [581, 218] on div "const { q , a } = data ; killTyping ( ) ; isTyping = true ; qEl . textContent =…" at bounding box center [436, 305] width 357 height 425
